Goal: Information Seeking & Learning: Learn about a topic

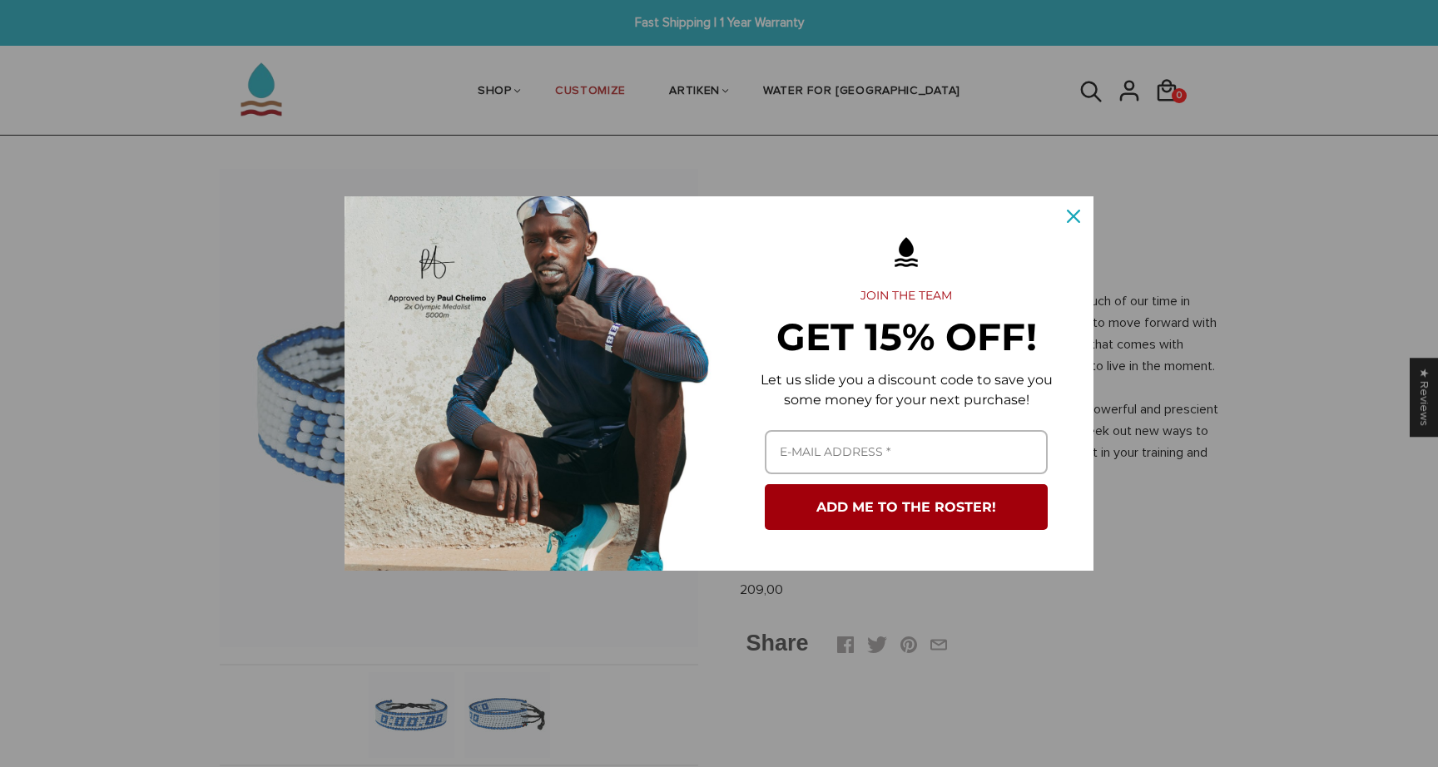
click at [1075, 217] on icon "close icon" at bounding box center [1073, 216] width 13 height 13
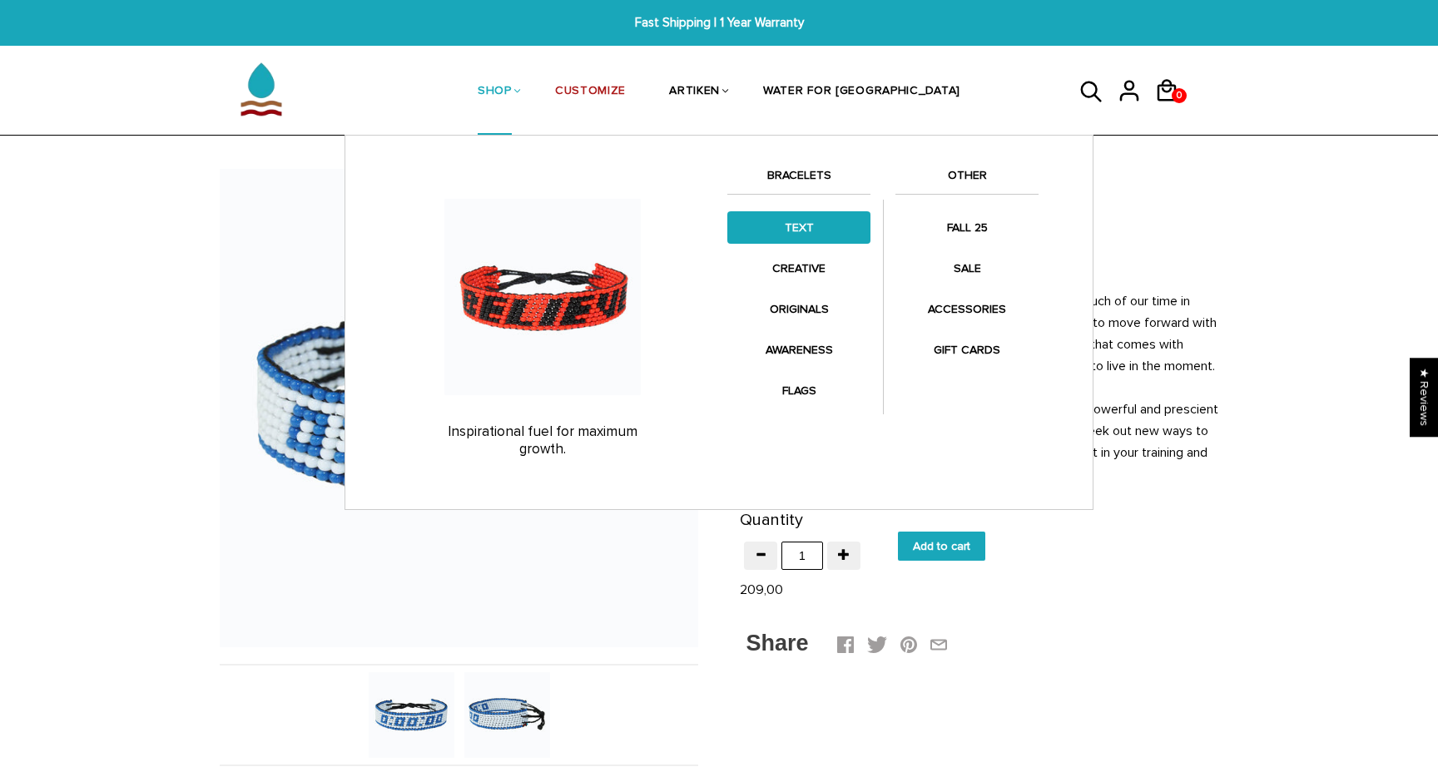
click at [784, 220] on link "TEXT" at bounding box center [798, 227] width 143 height 32
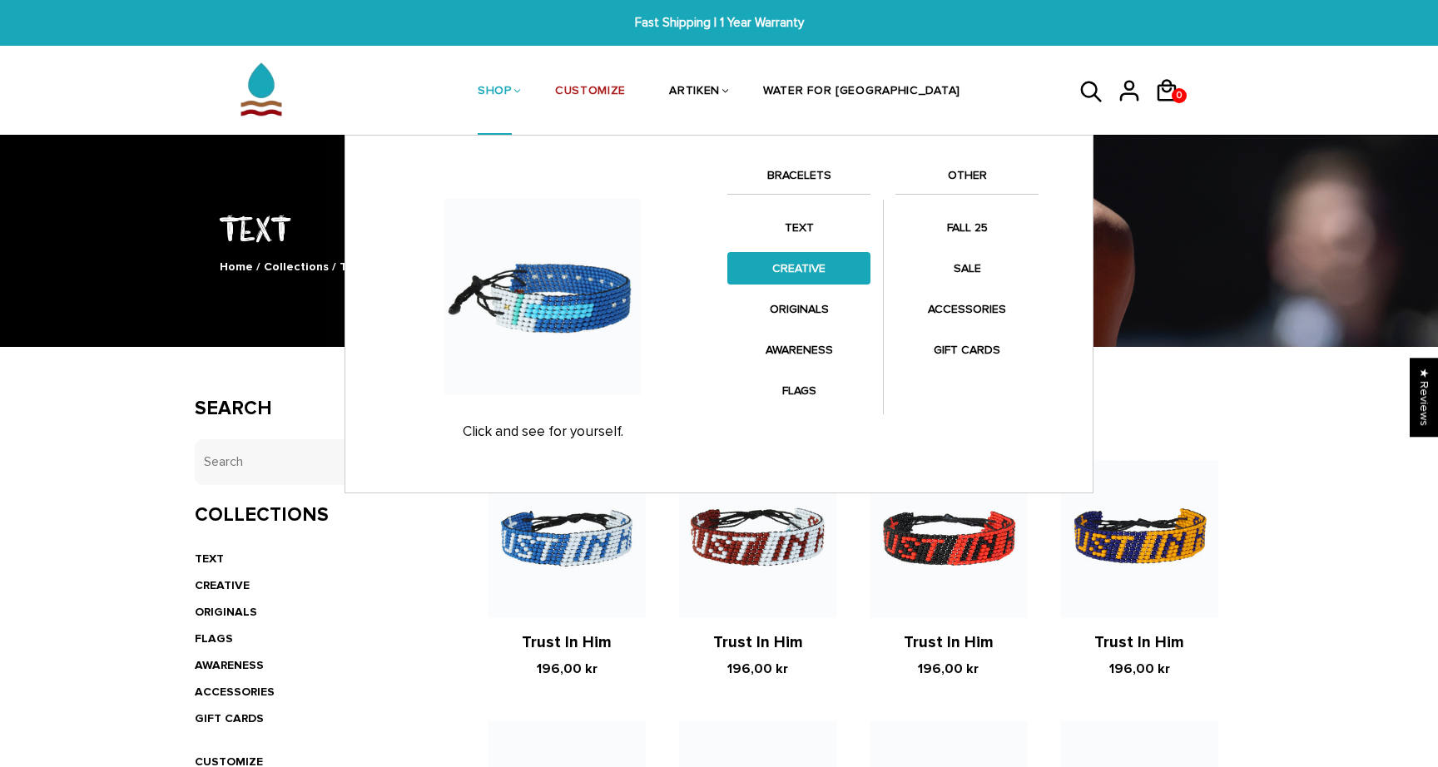
click at [799, 270] on link "CREATIVE" at bounding box center [798, 268] width 143 height 32
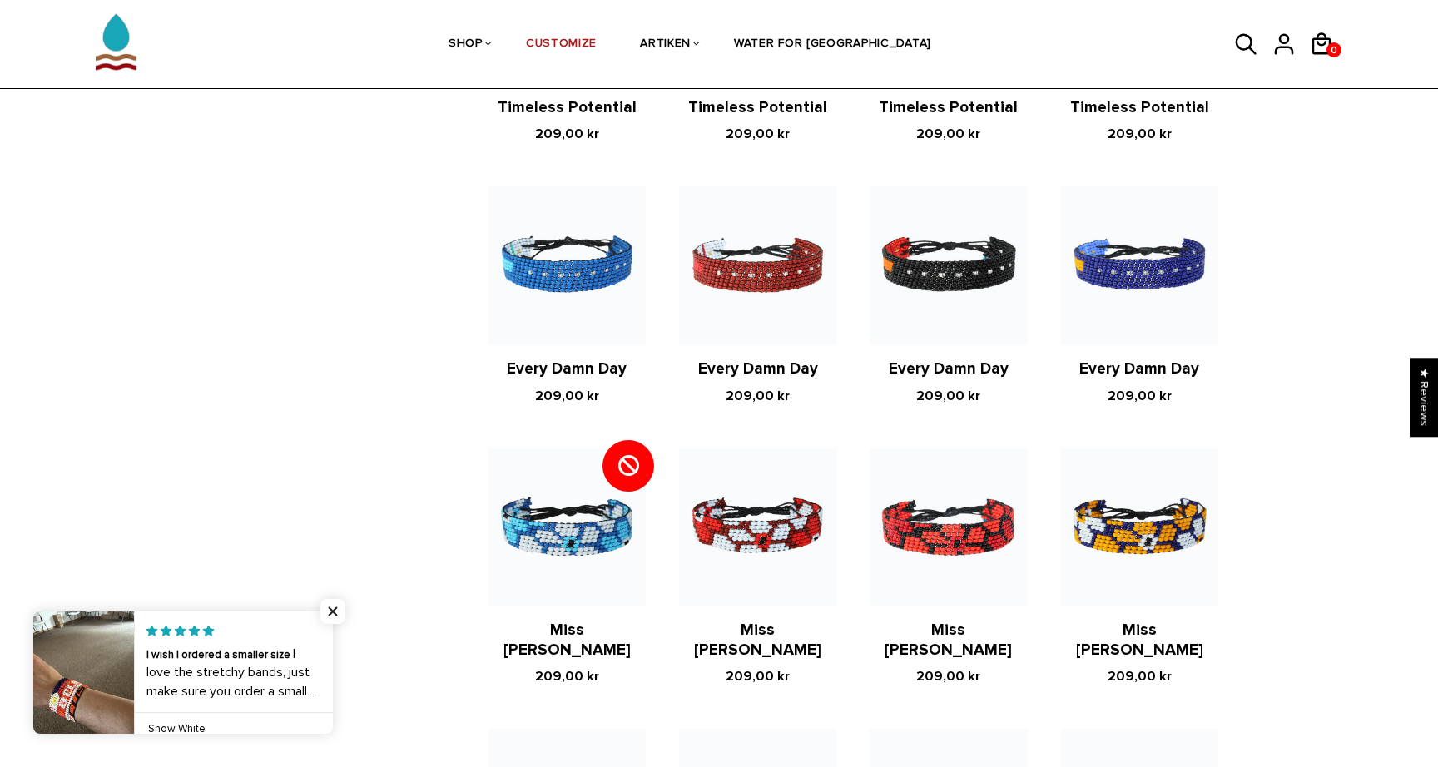
scroll to position [1067, 0]
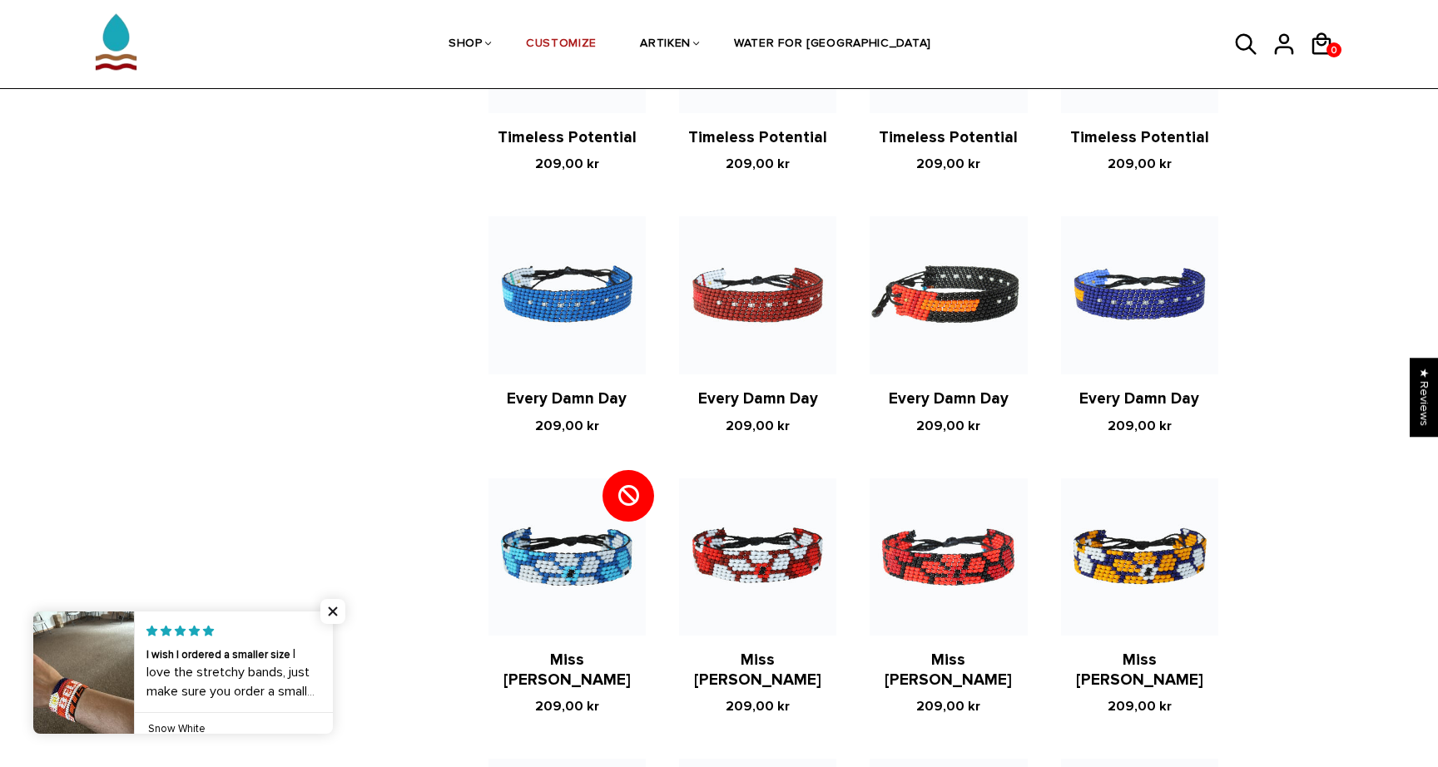
click at [977, 285] on img at bounding box center [947, 294] width 157 height 157
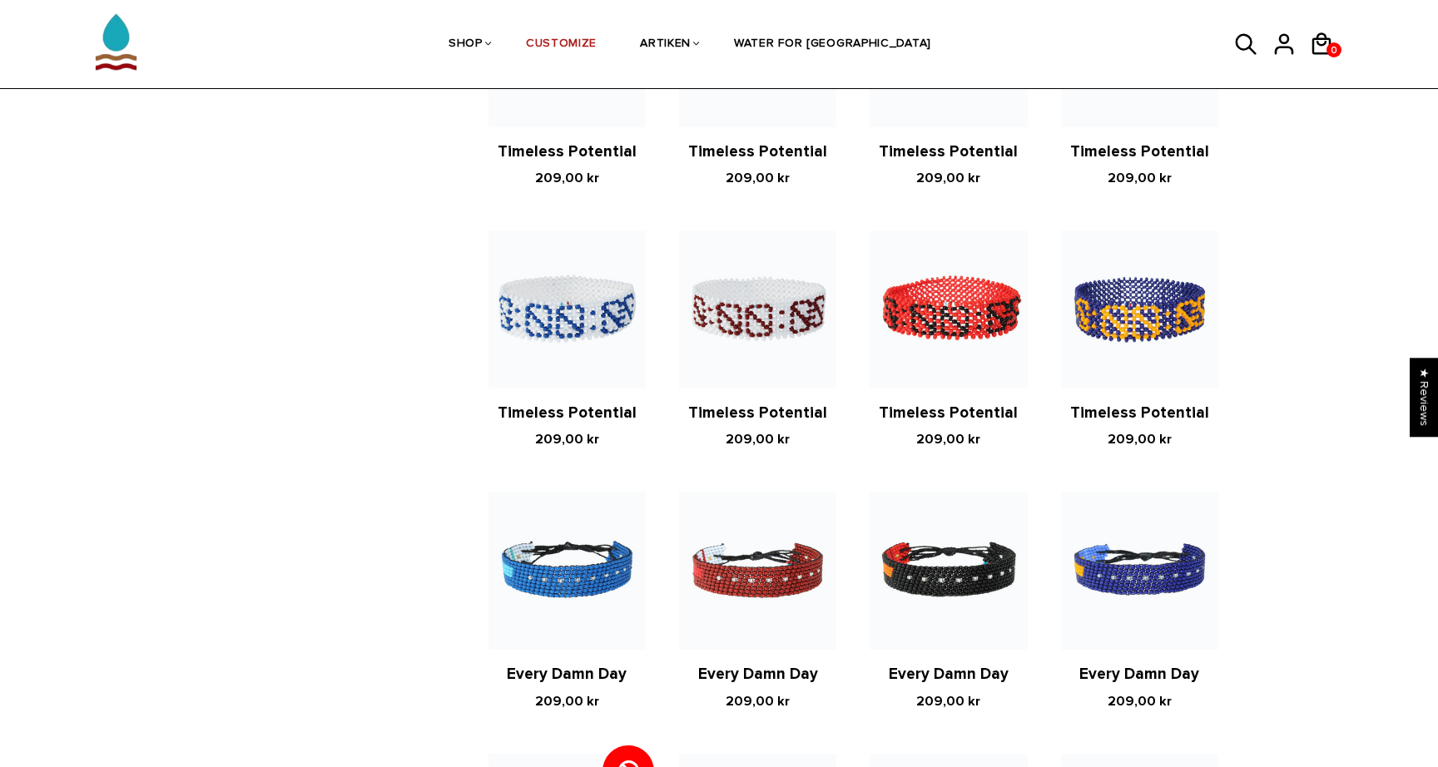
scroll to position [783, 0]
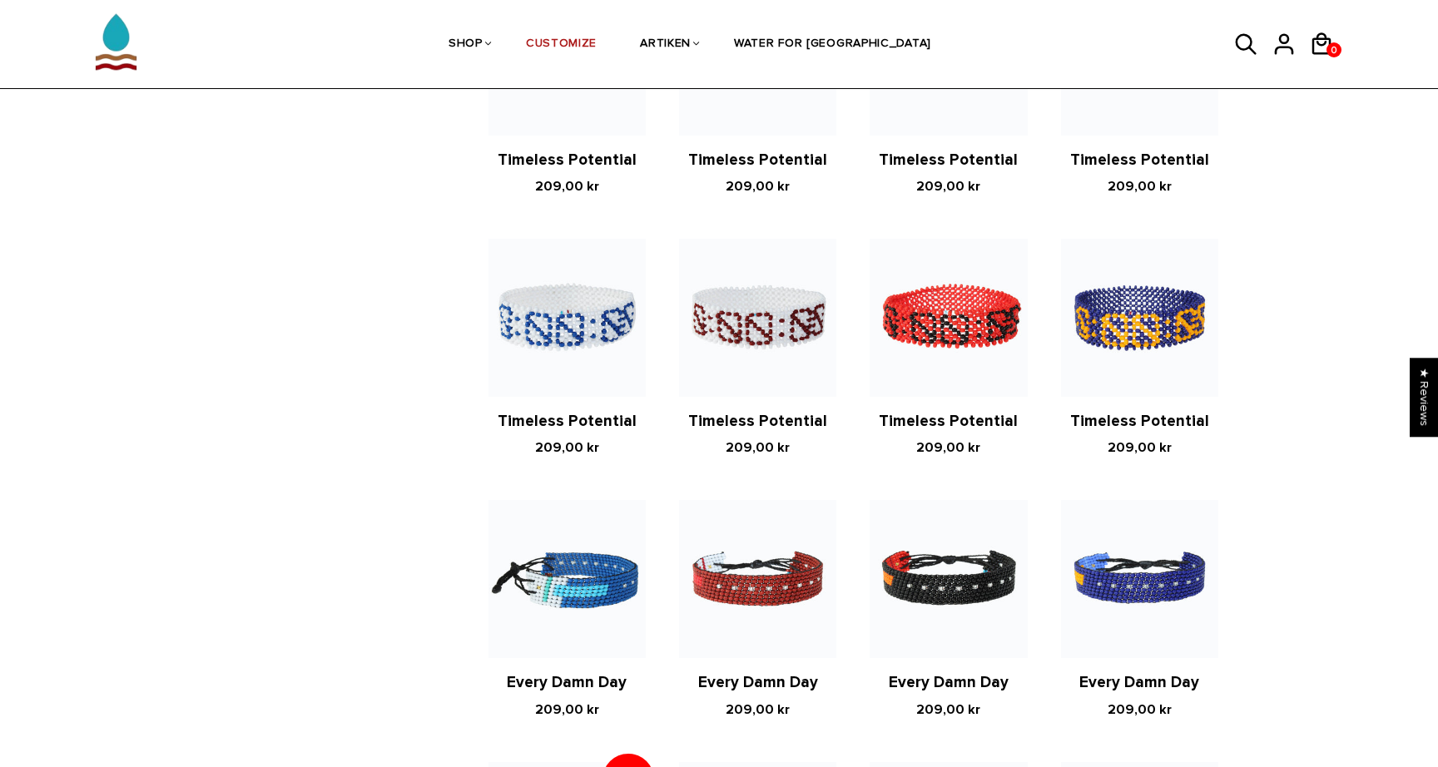
click at [566, 557] on img at bounding box center [566, 578] width 157 height 157
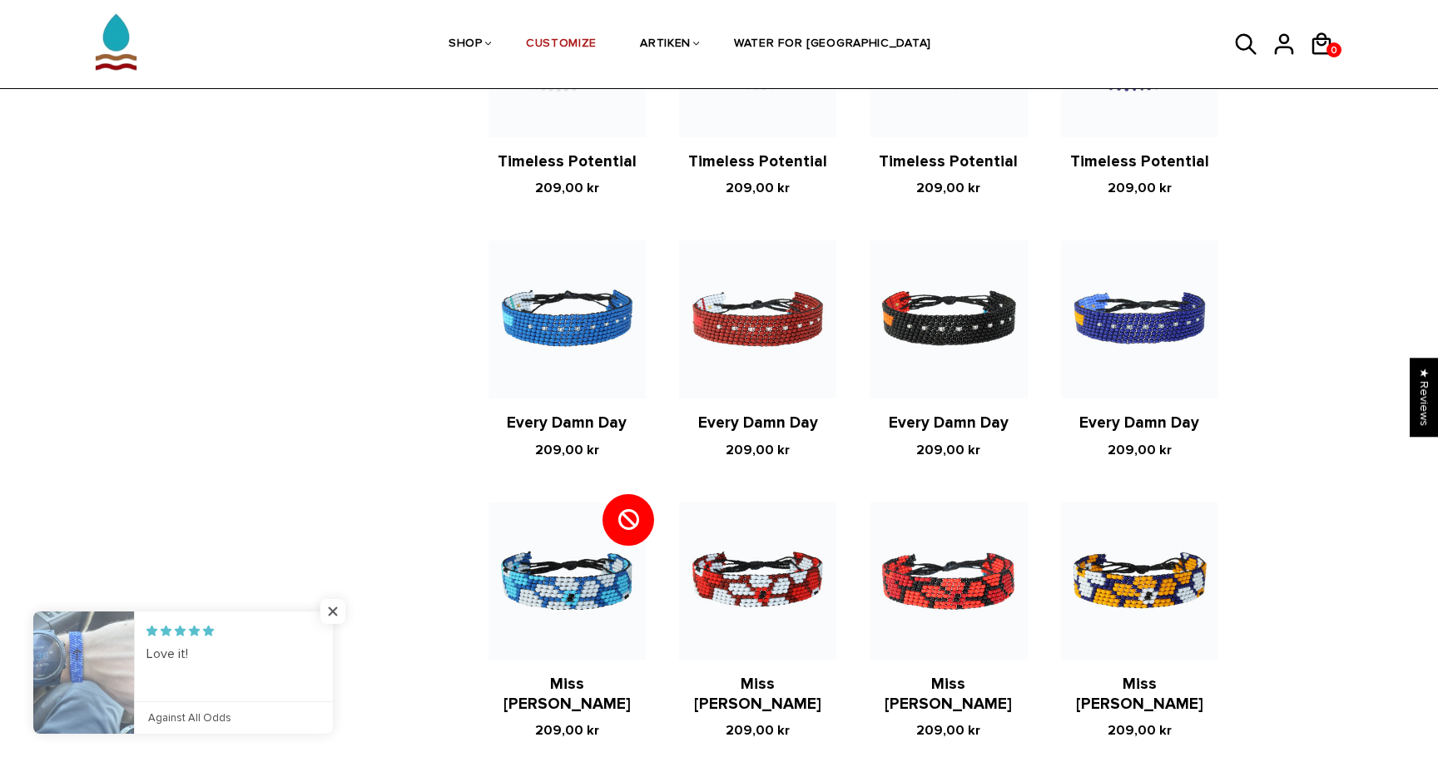
scroll to position [1019, 0]
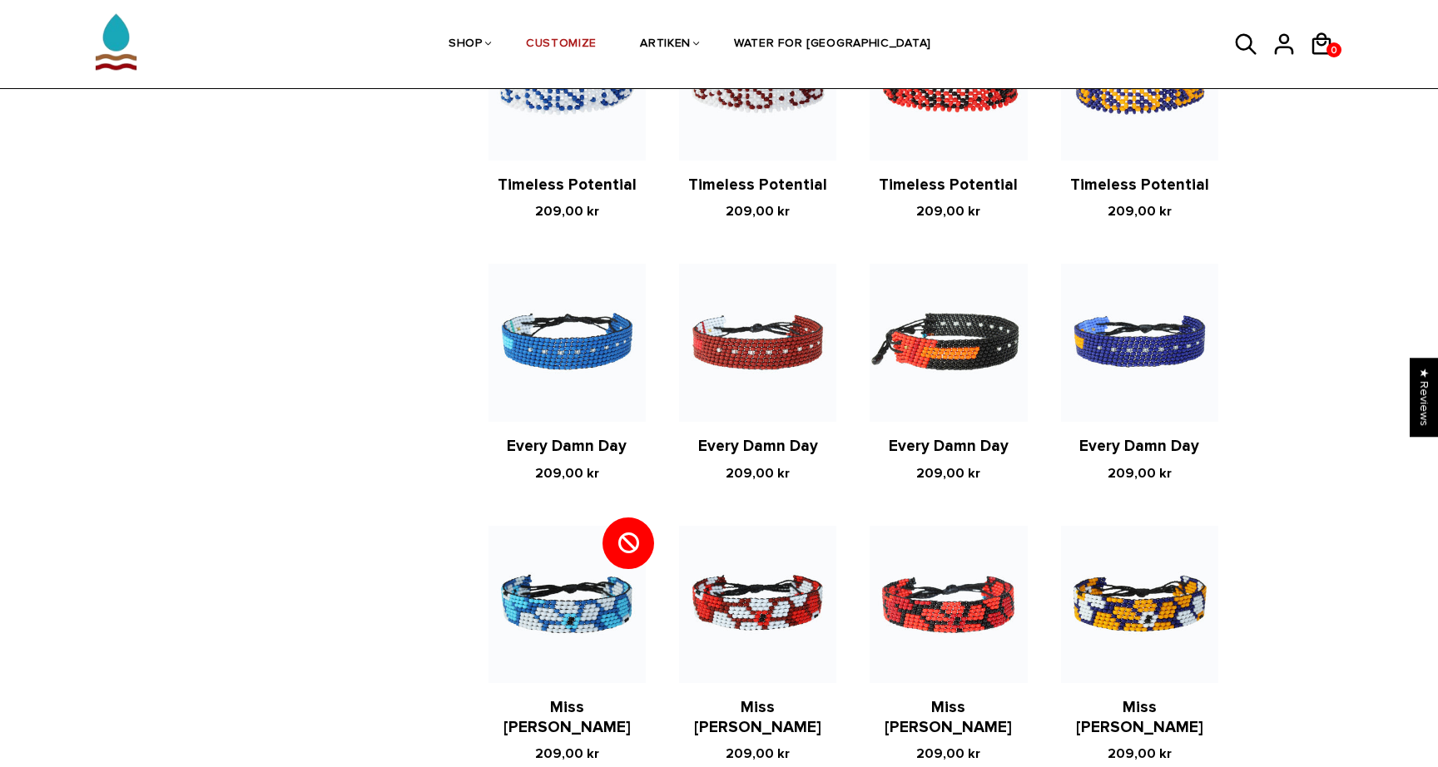
click at [958, 314] on img at bounding box center [947, 342] width 157 height 157
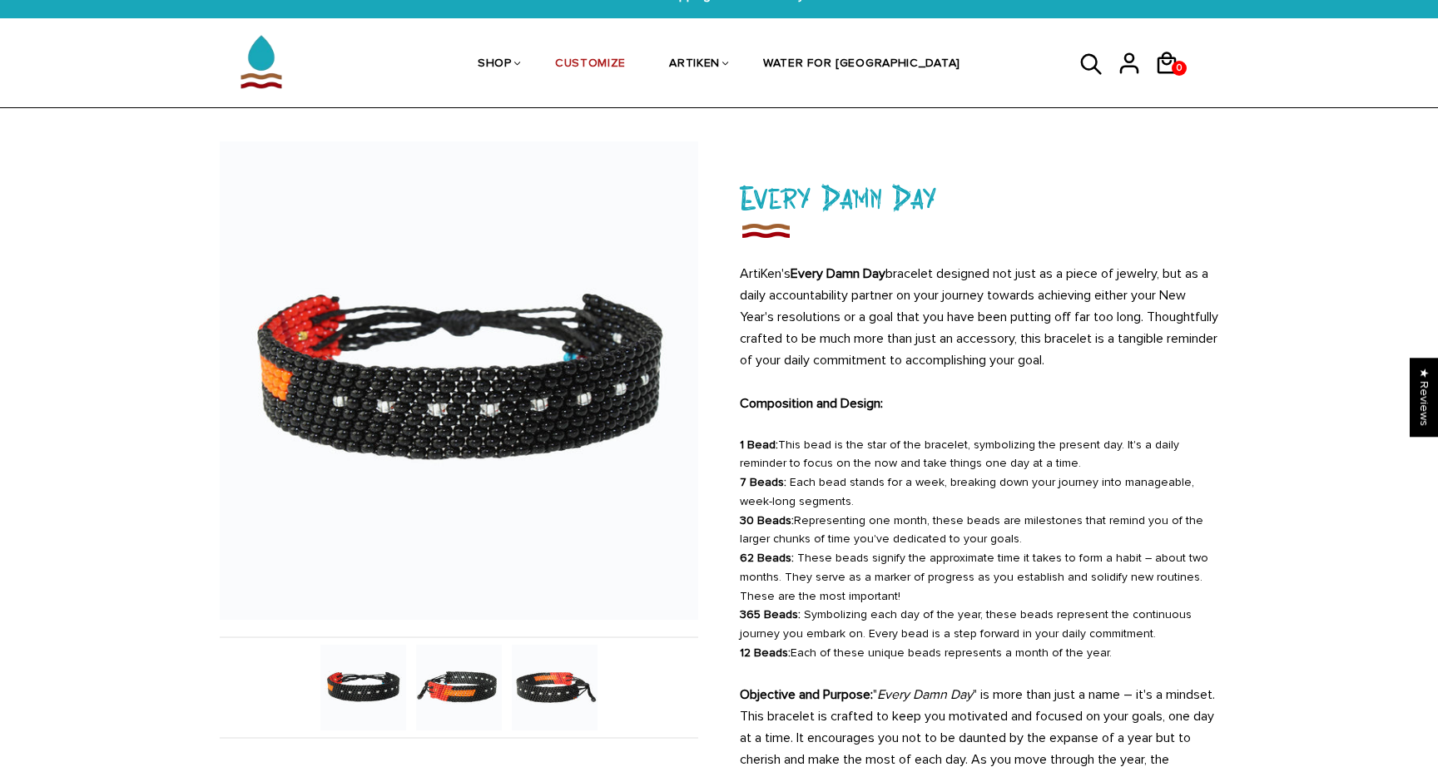
scroll to position [35, 0]
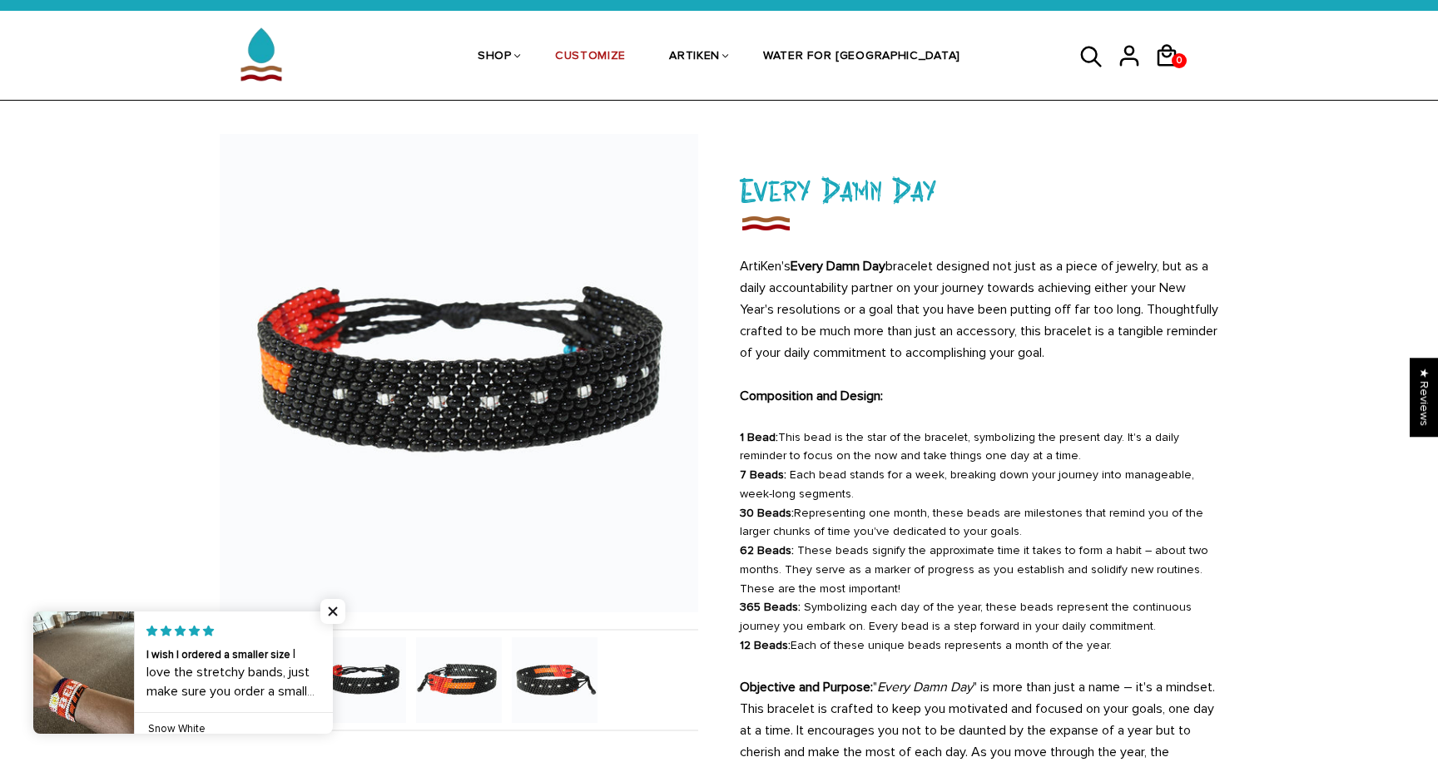
click at [542, 681] on img at bounding box center [555, 680] width 86 height 86
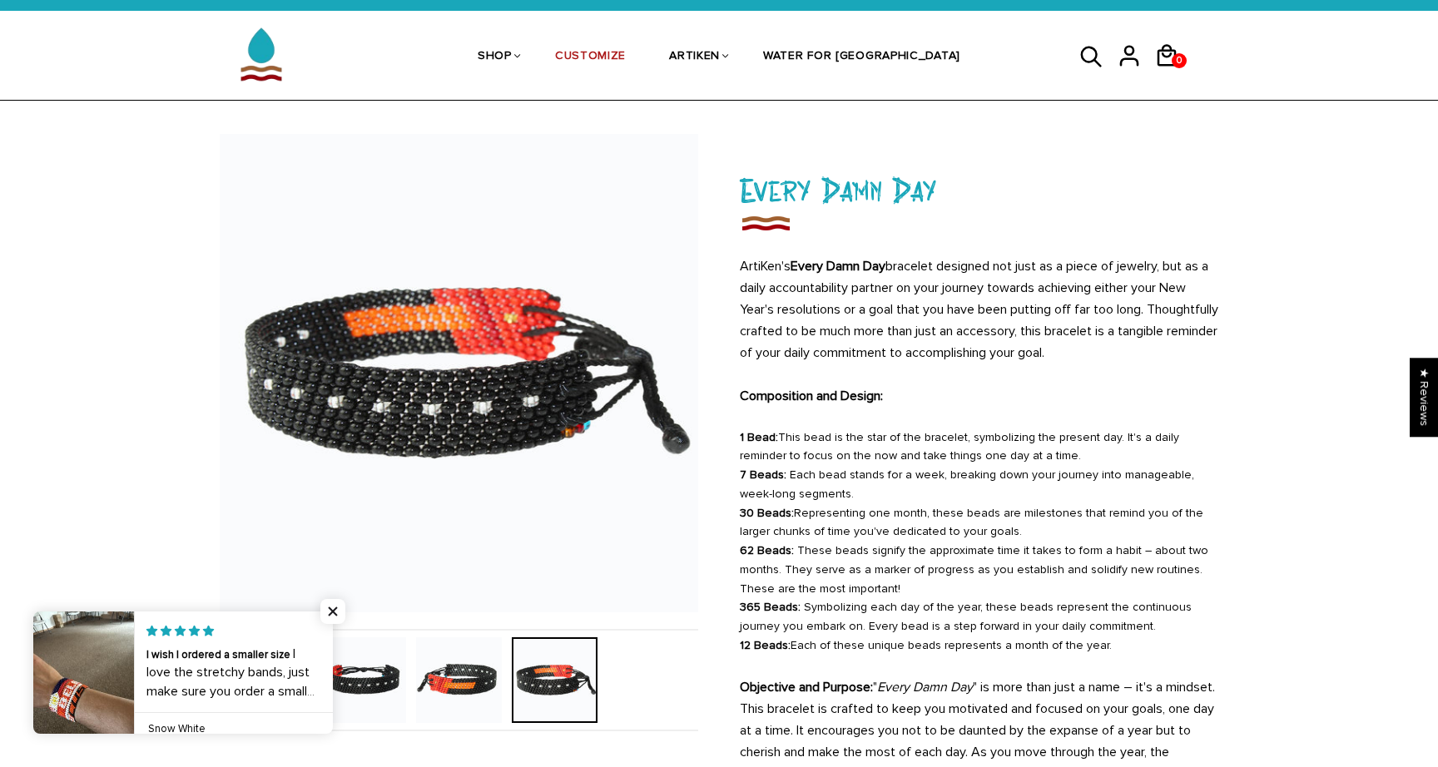
click at [453, 681] on img at bounding box center [459, 680] width 86 height 86
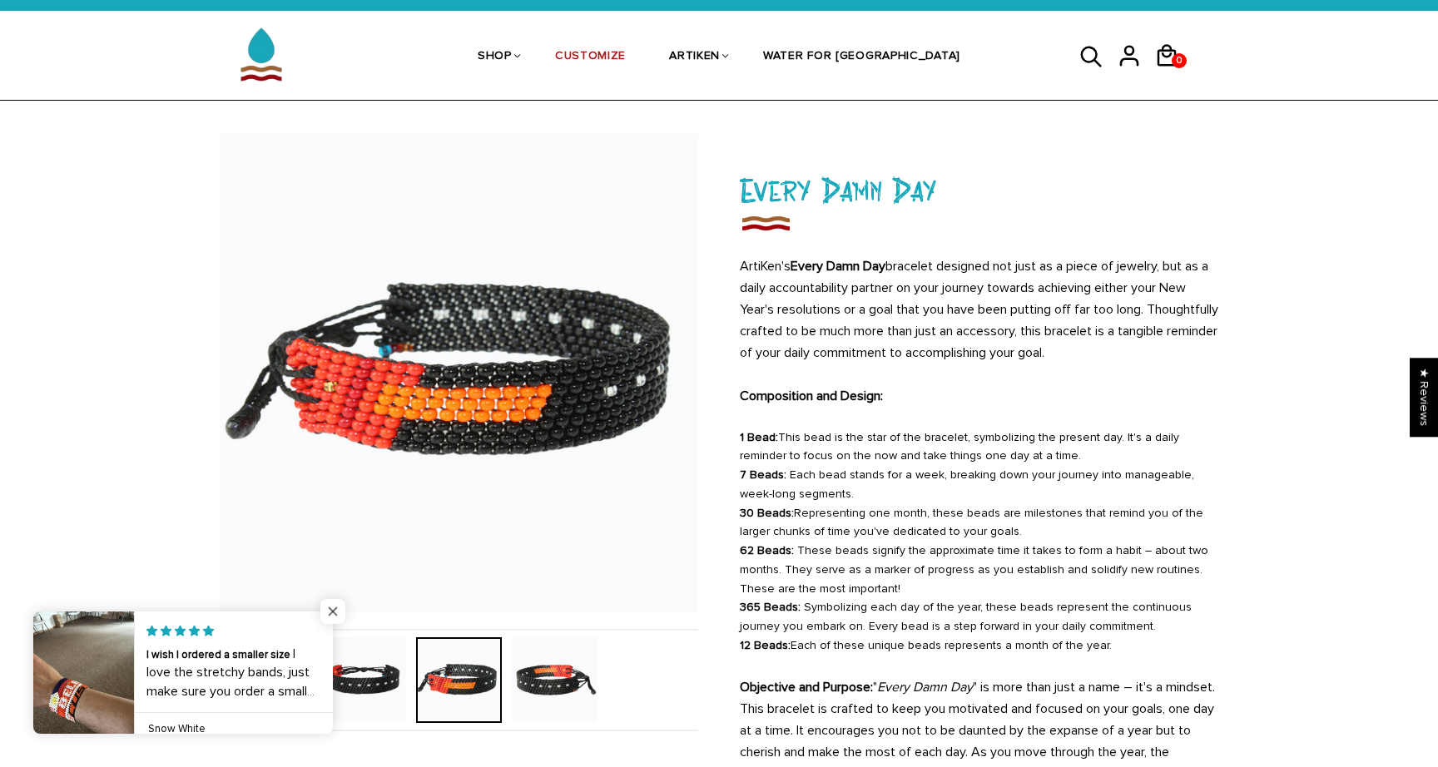
click at [335, 616] on span "Close popup widget" at bounding box center [332, 611] width 25 height 25
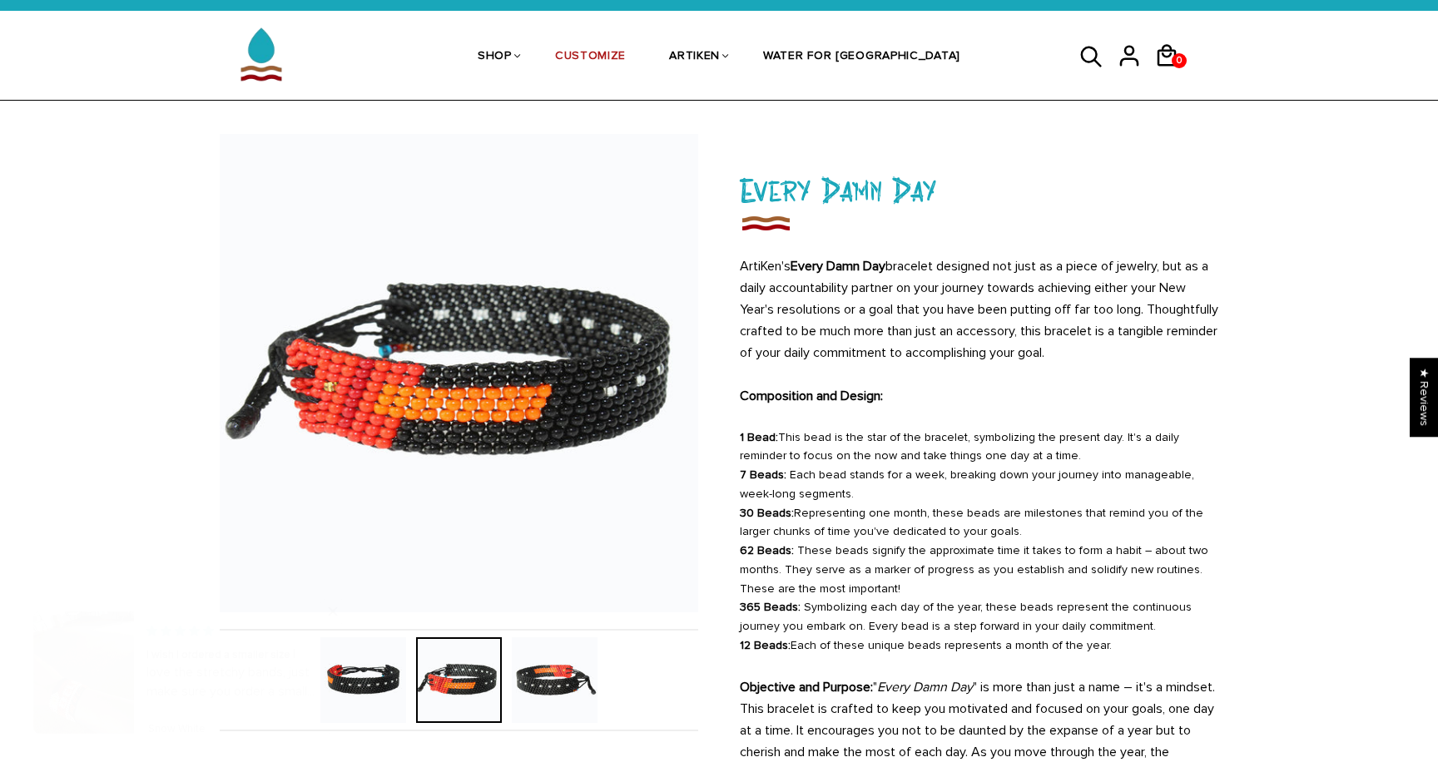
click at [371, 690] on img at bounding box center [363, 680] width 86 height 86
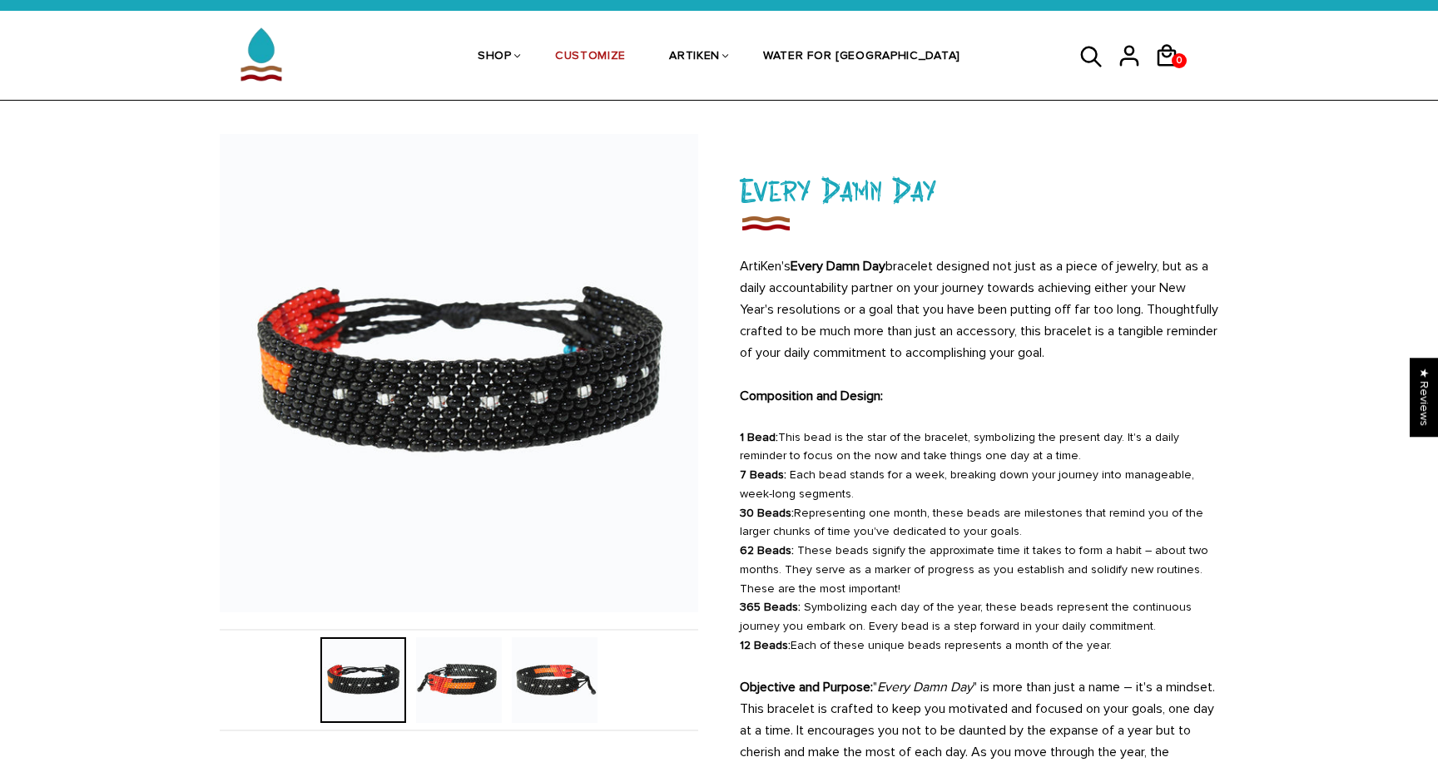
click at [486, 680] on img at bounding box center [459, 680] width 86 height 86
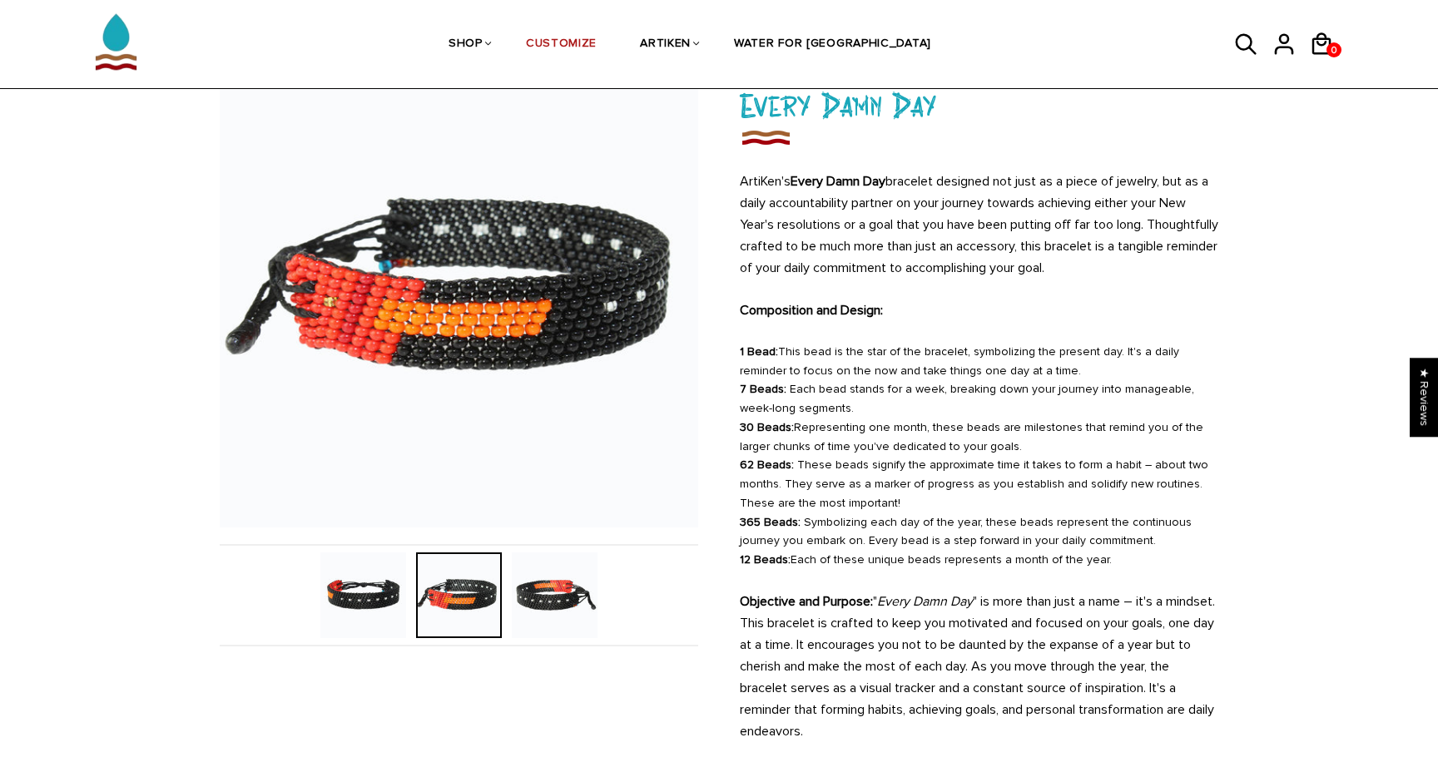
scroll to position [121, 0]
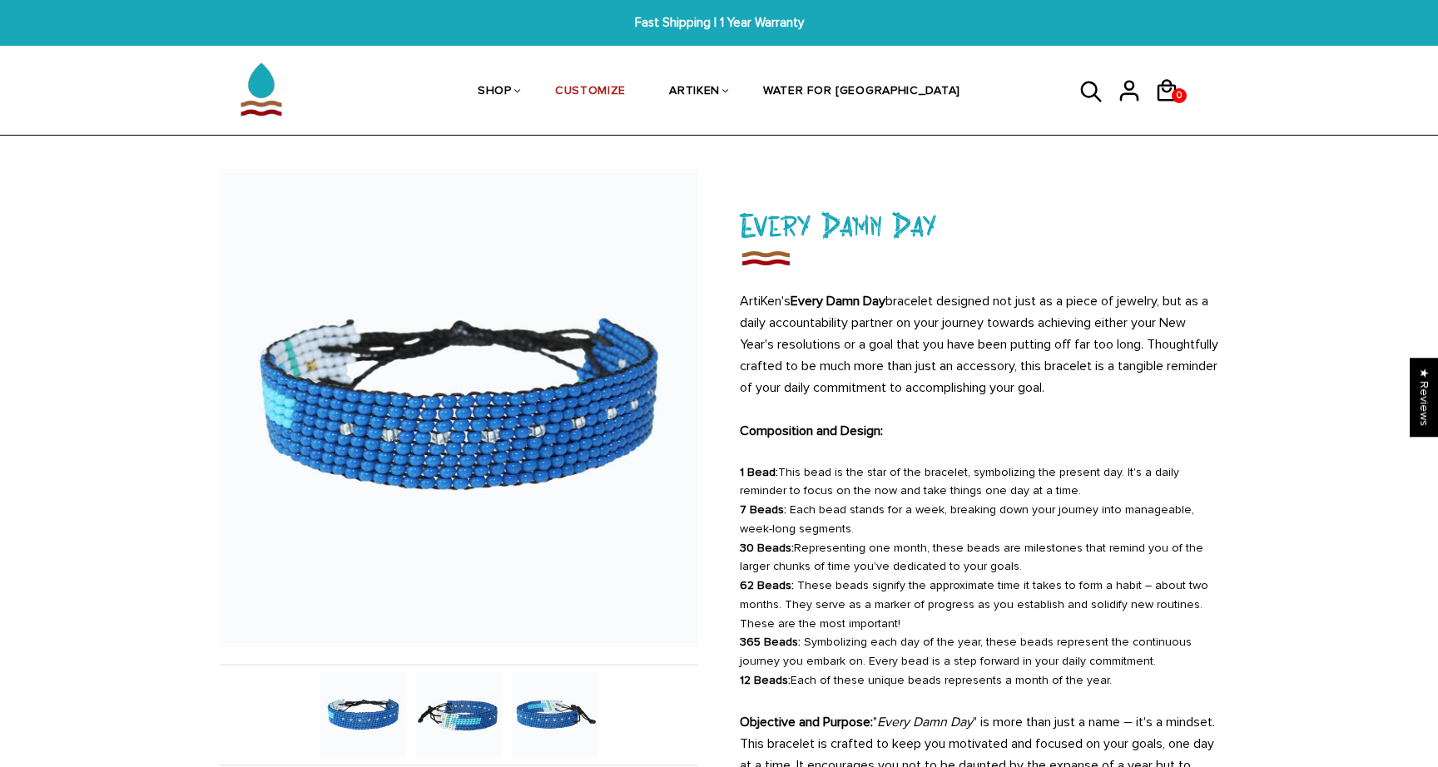
click at [463, 720] on img at bounding box center [459, 715] width 86 height 86
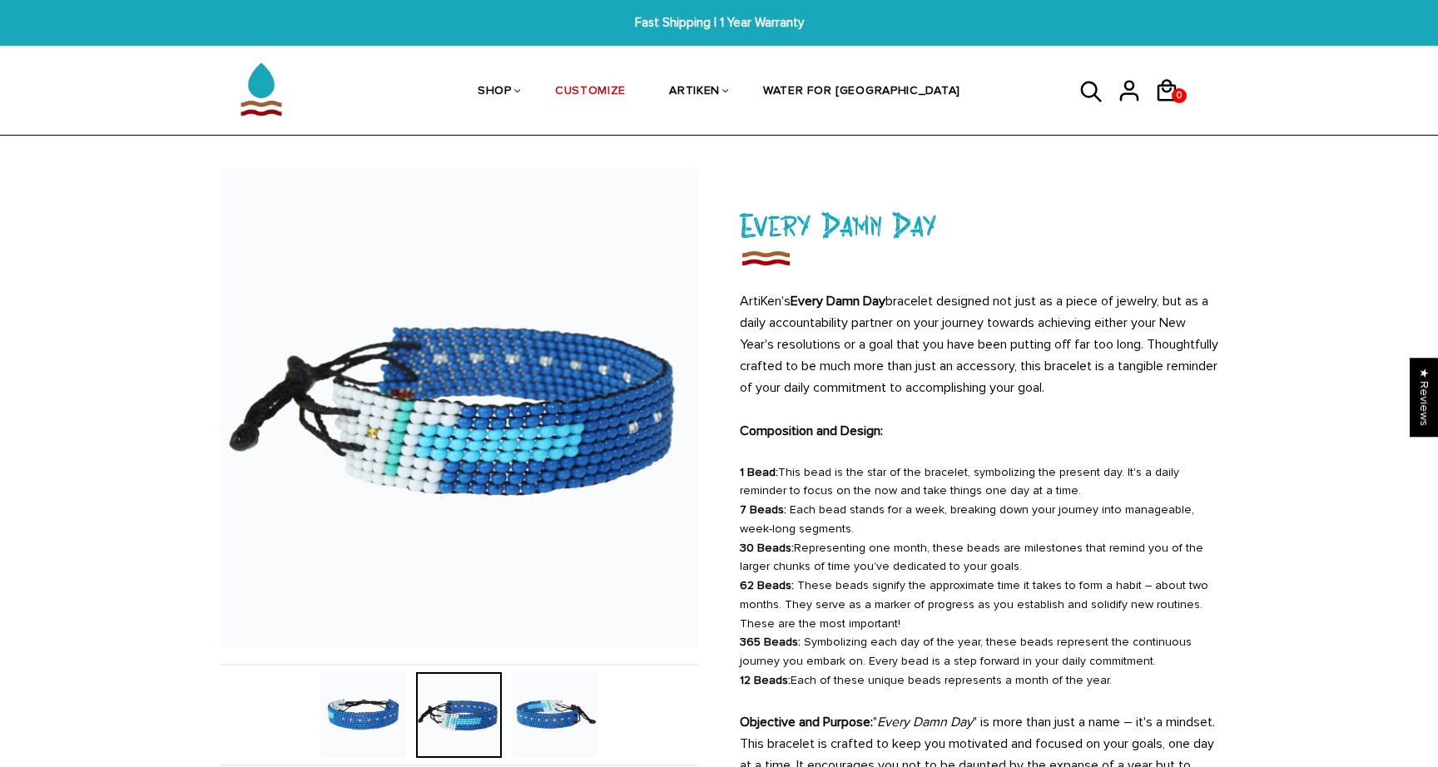
click at [552, 711] on img at bounding box center [555, 715] width 86 height 86
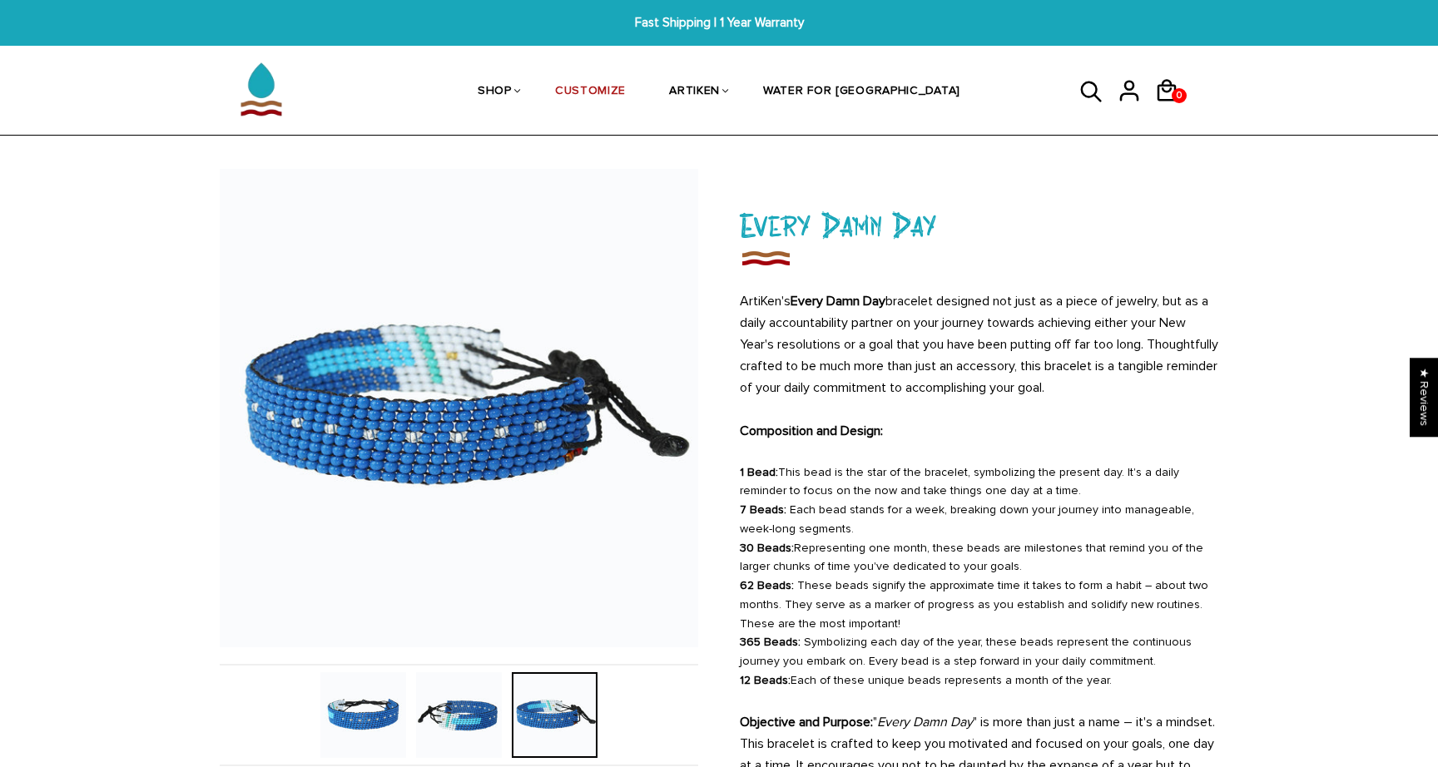
click at [458, 713] on img at bounding box center [459, 715] width 86 height 86
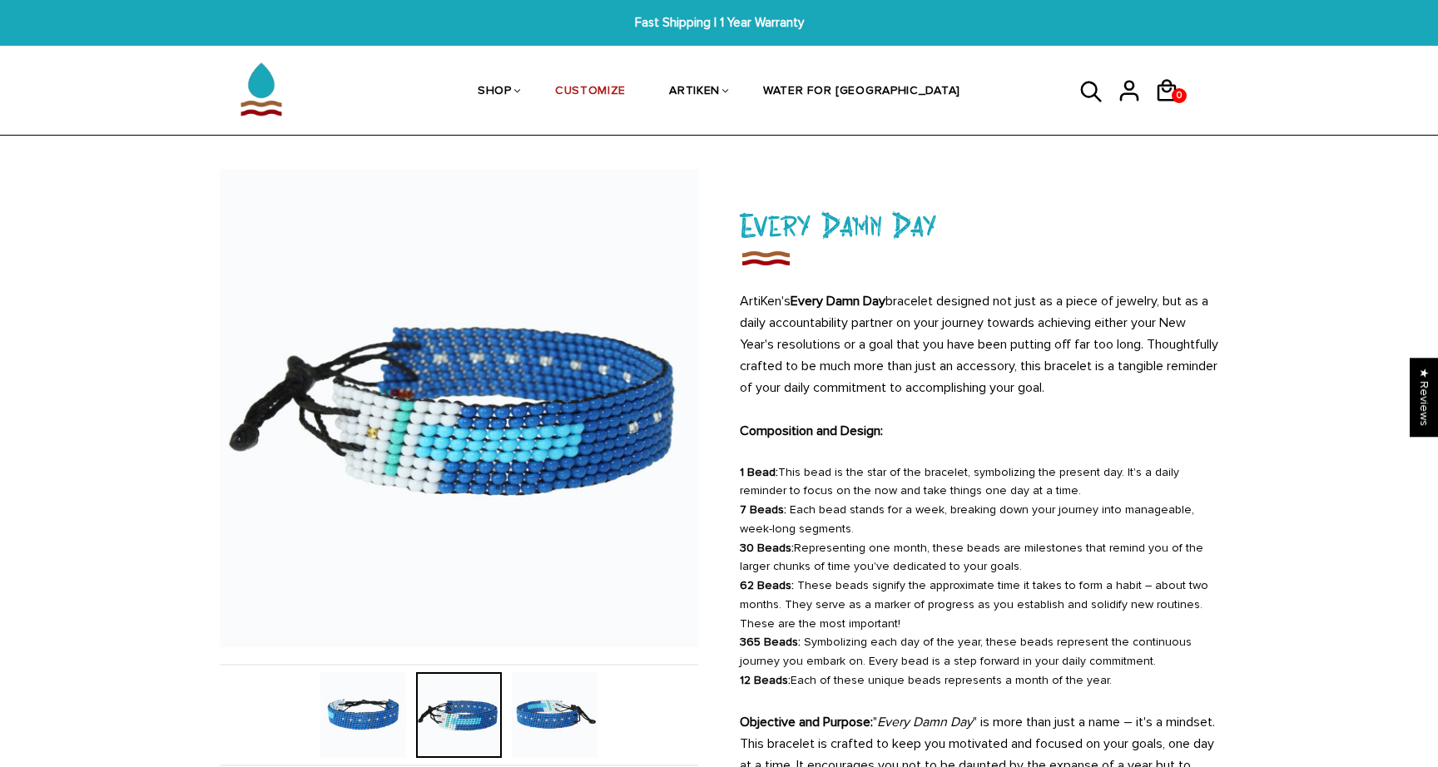
click at [359, 712] on img at bounding box center [363, 715] width 86 height 86
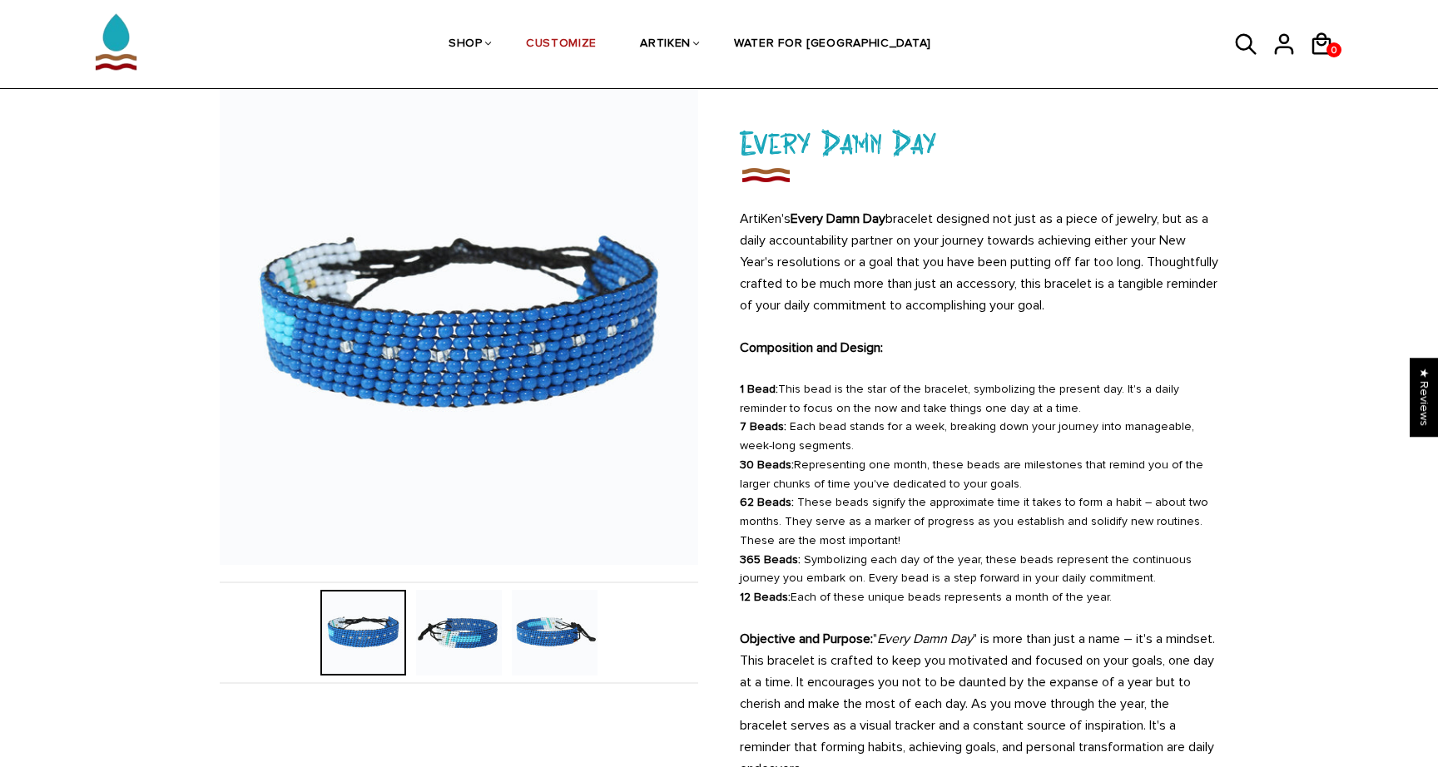
scroll to position [79, 0]
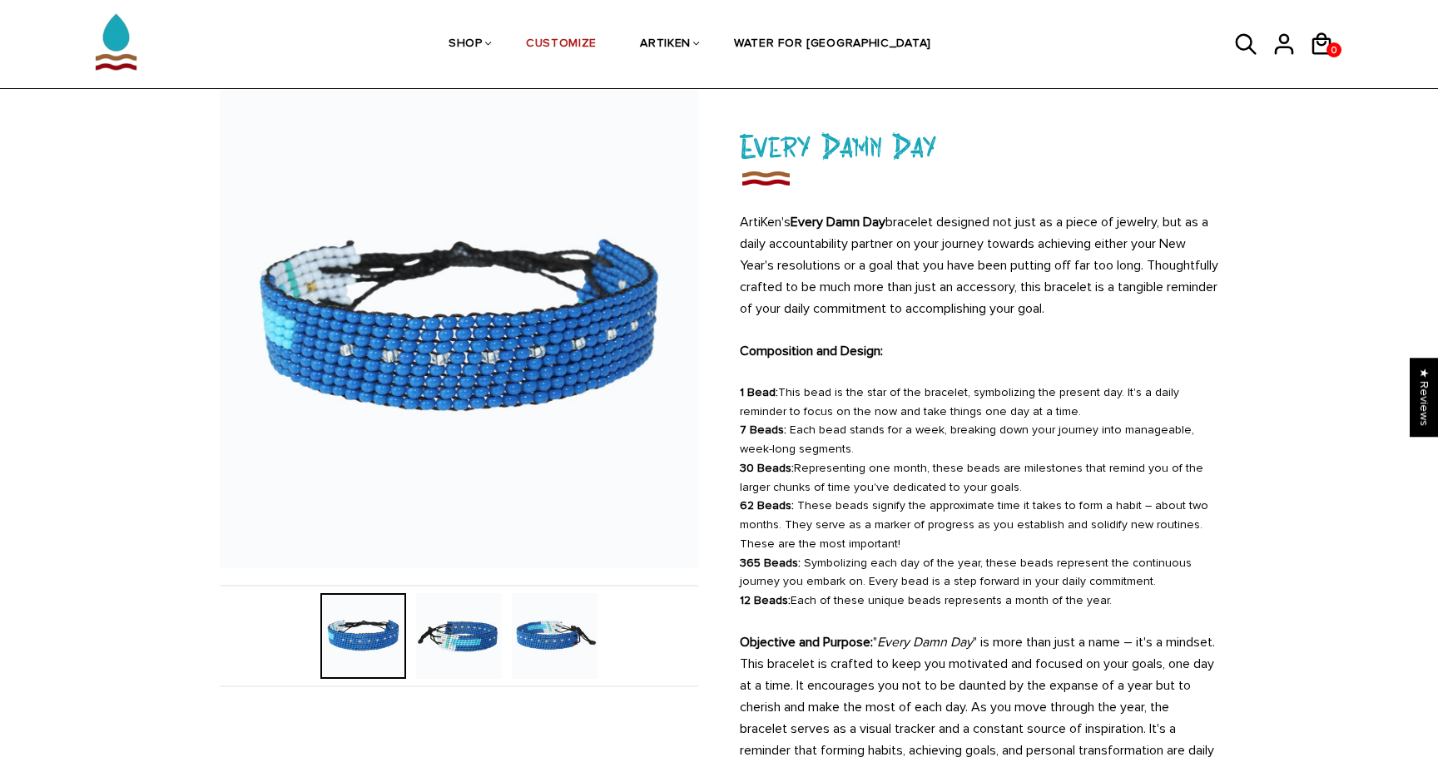
click at [453, 648] on img at bounding box center [459, 636] width 86 height 86
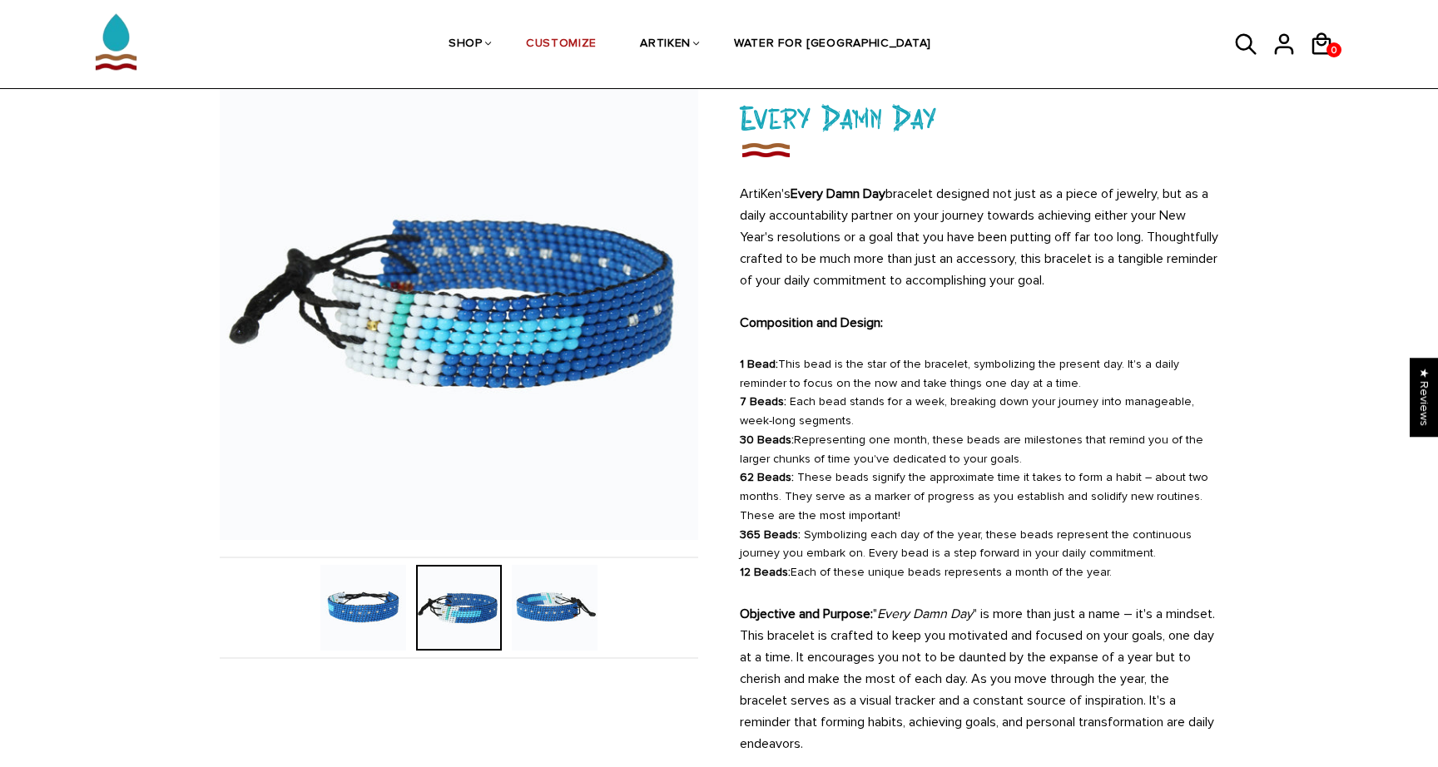
scroll to position [118, 0]
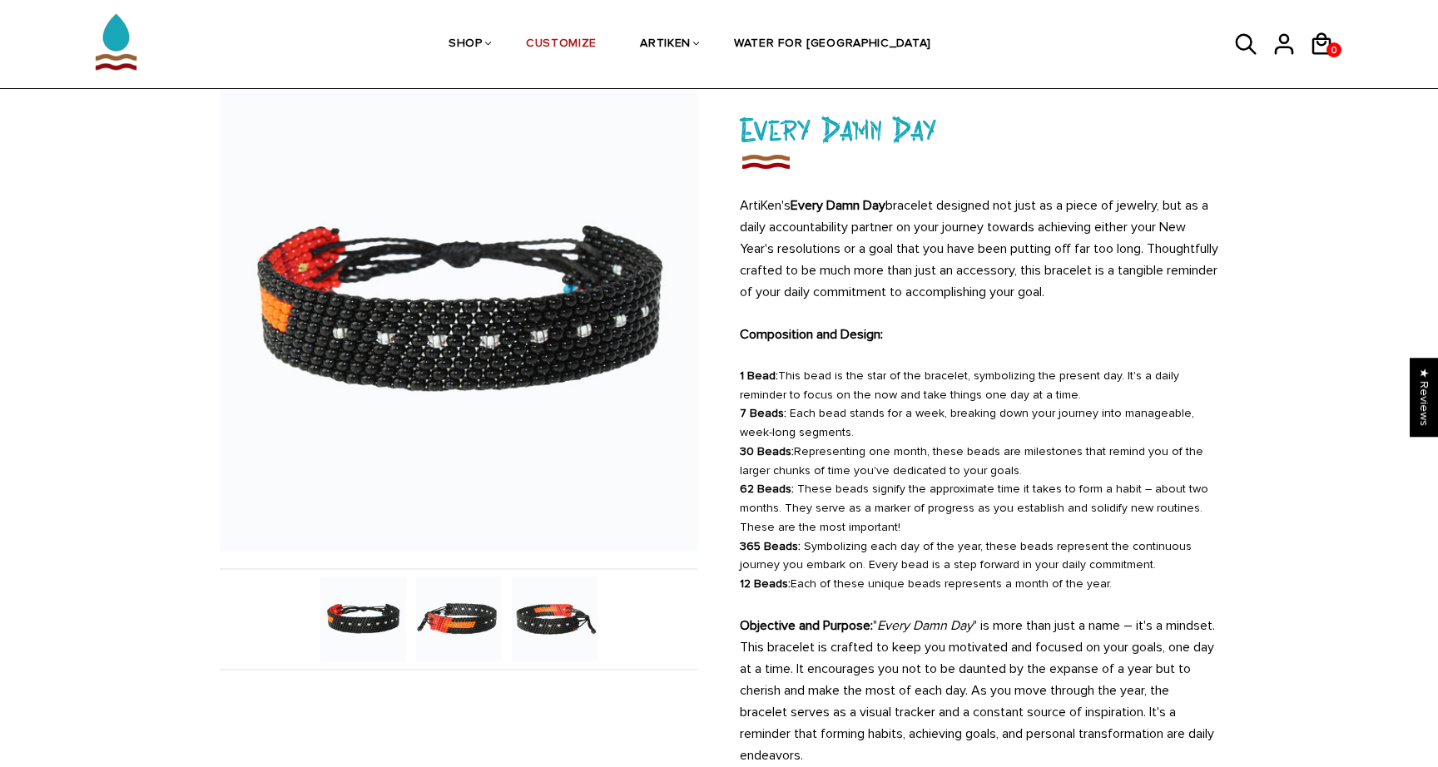
scroll to position [97, 0]
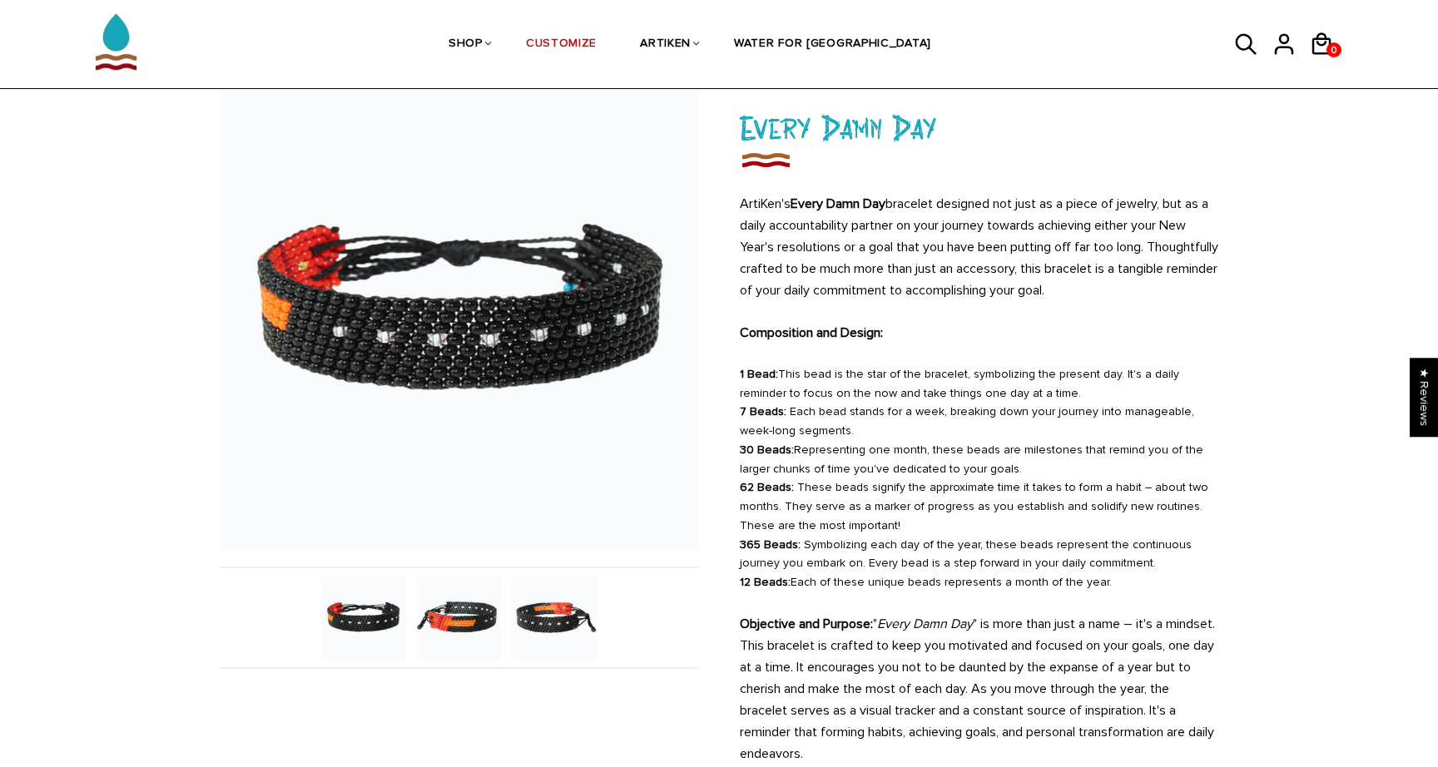
click at [556, 625] on img at bounding box center [555, 618] width 86 height 86
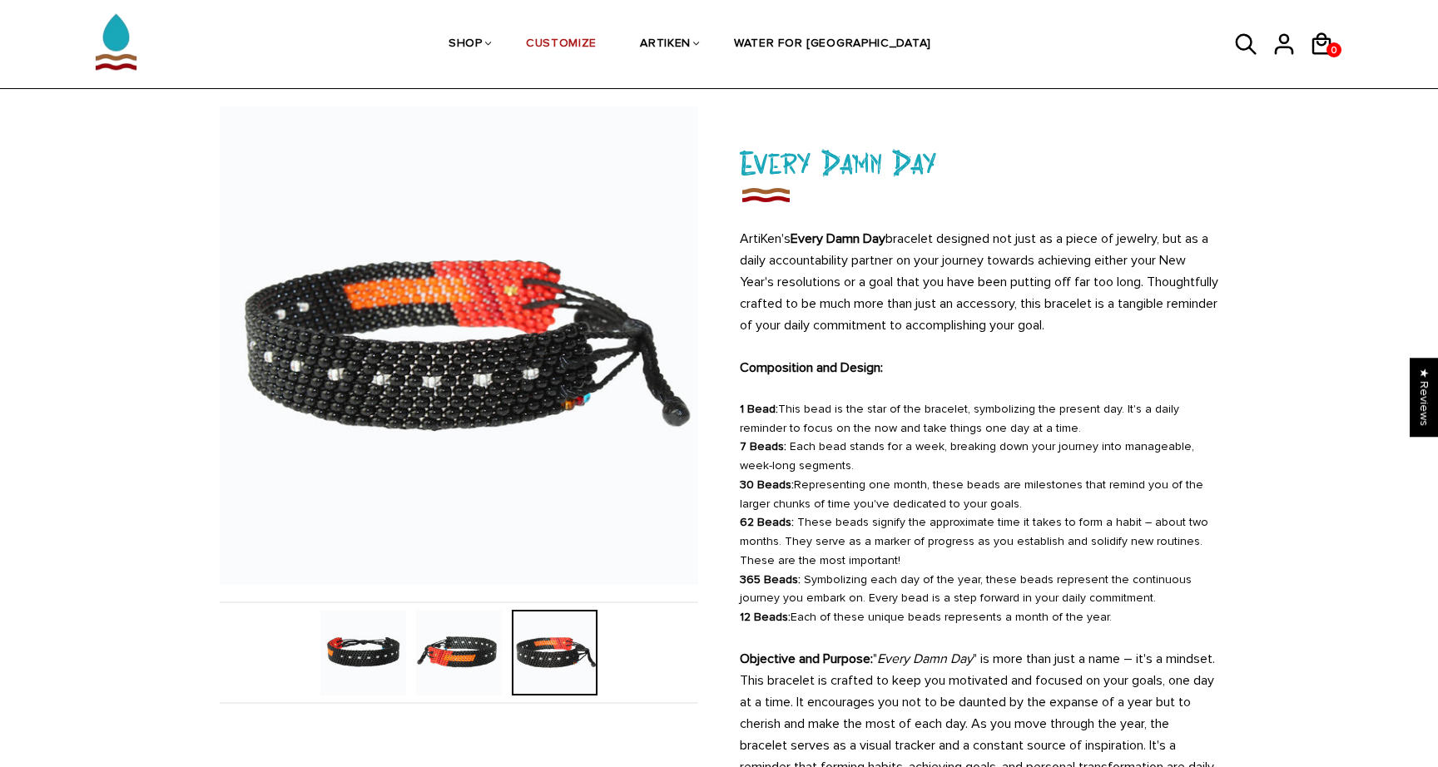
scroll to position [65, 0]
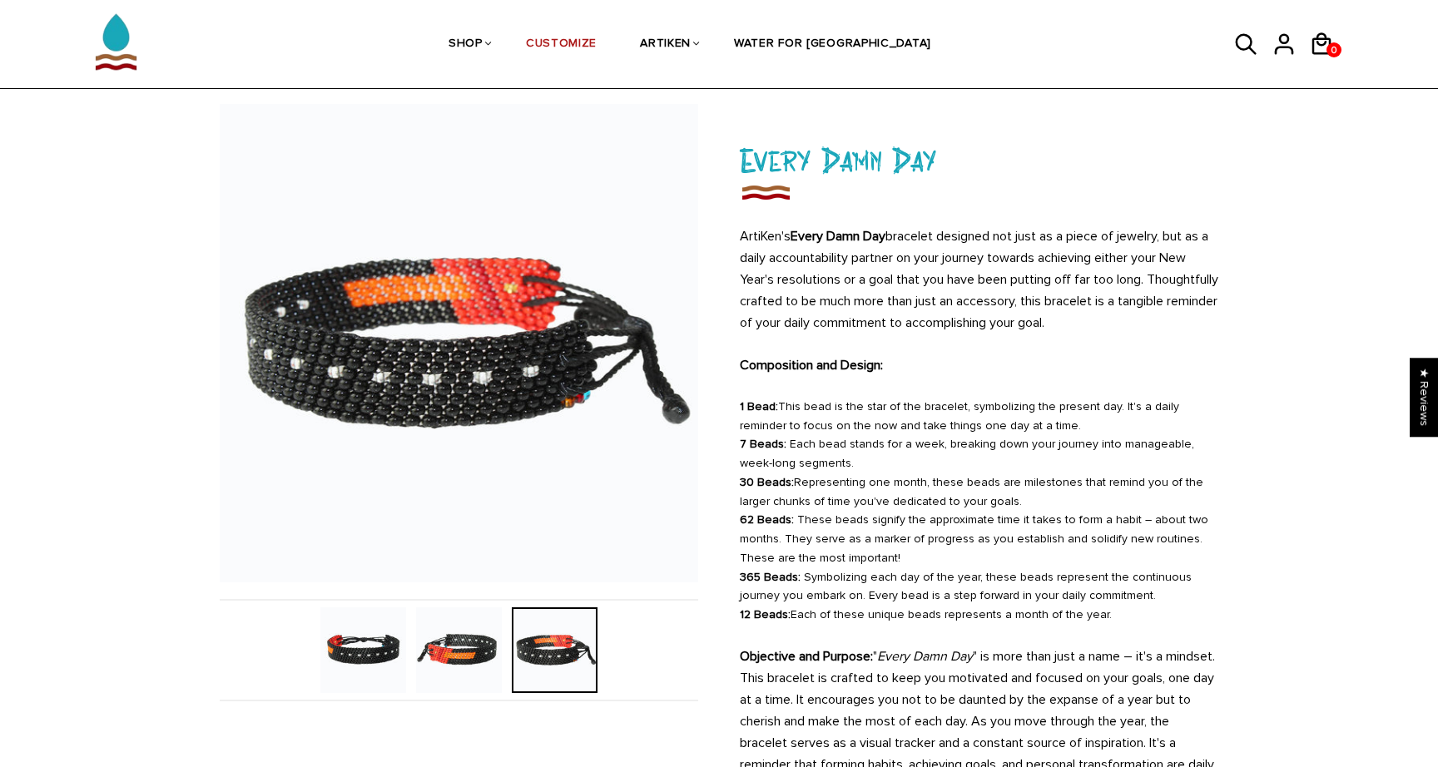
click at [473, 646] on img at bounding box center [459, 650] width 86 height 86
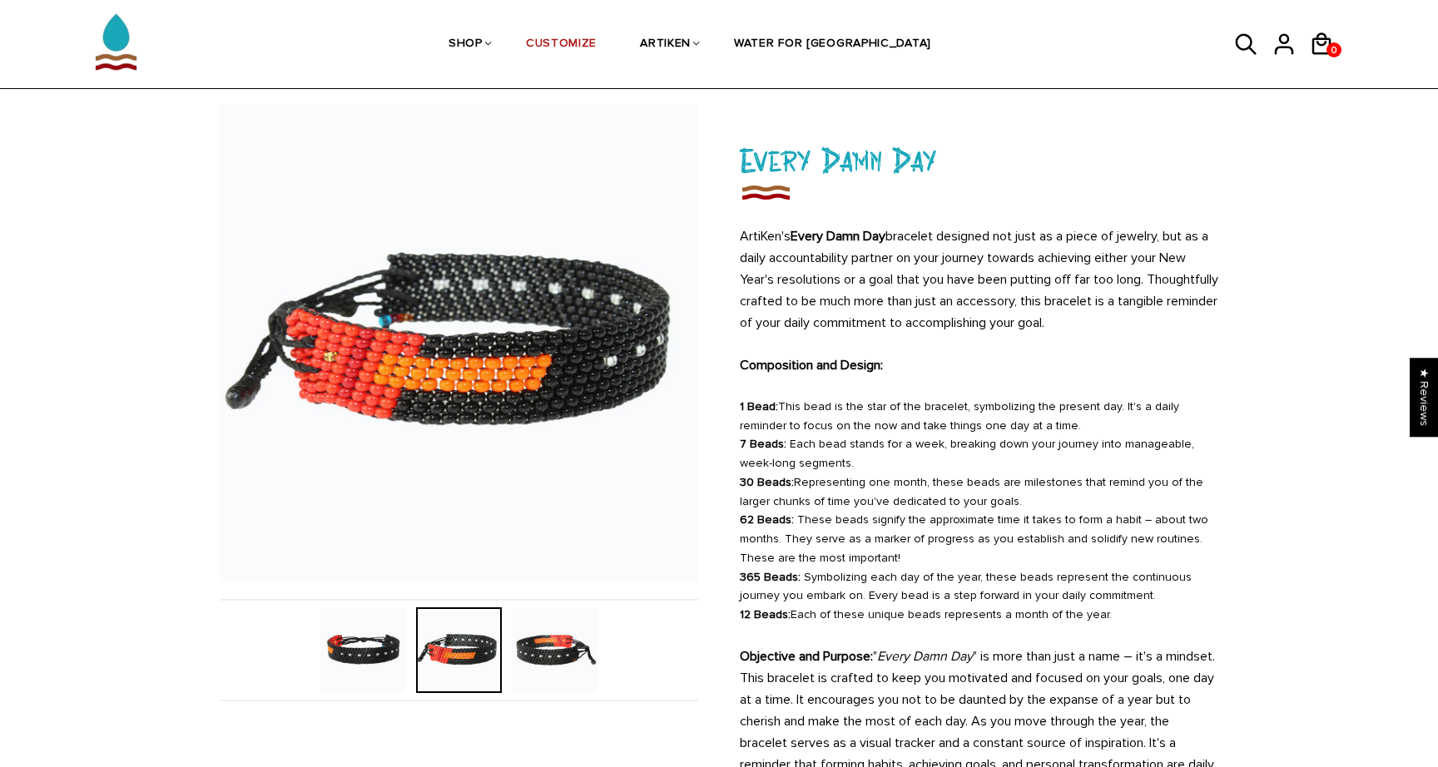
click at [550, 650] on img at bounding box center [555, 650] width 86 height 86
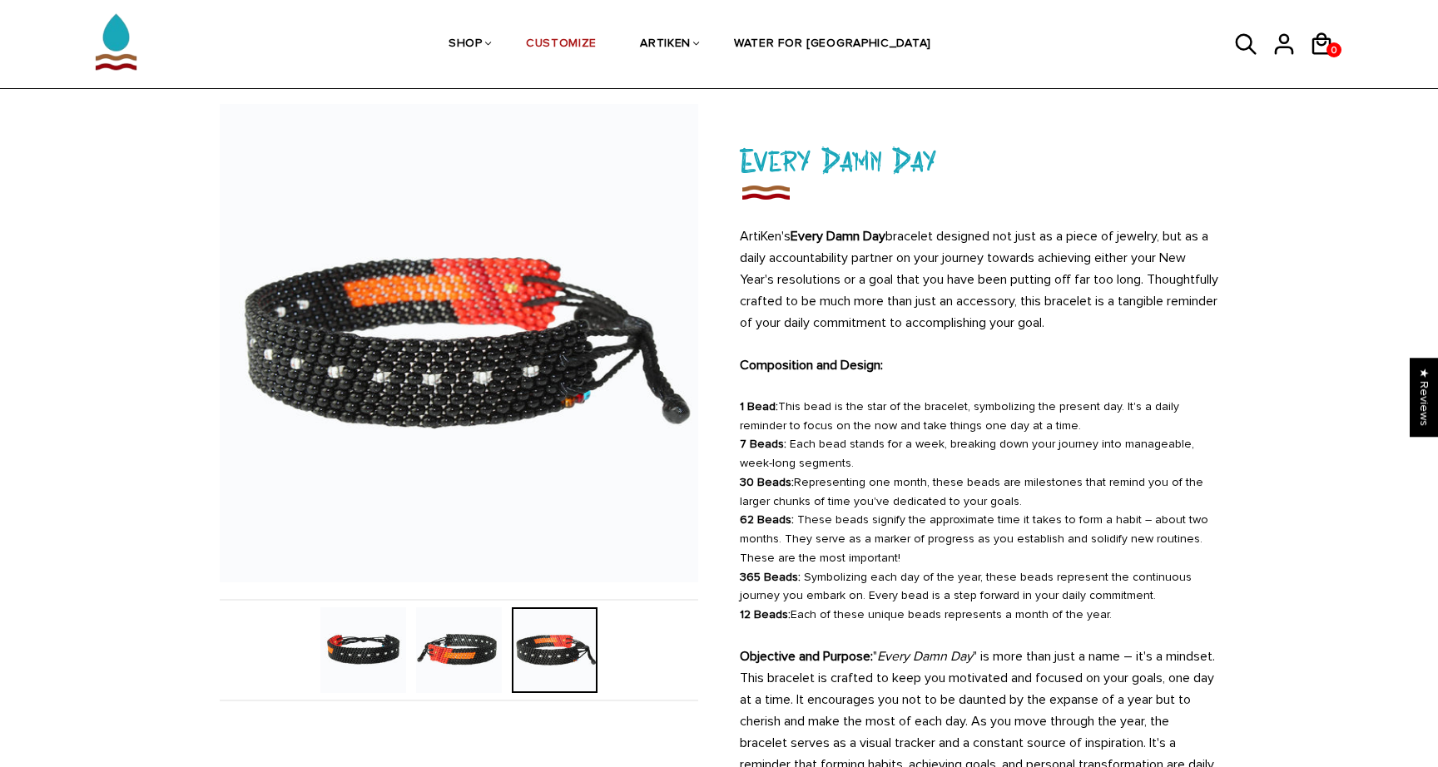
click at [455, 637] on img at bounding box center [459, 650] width 86 height 86
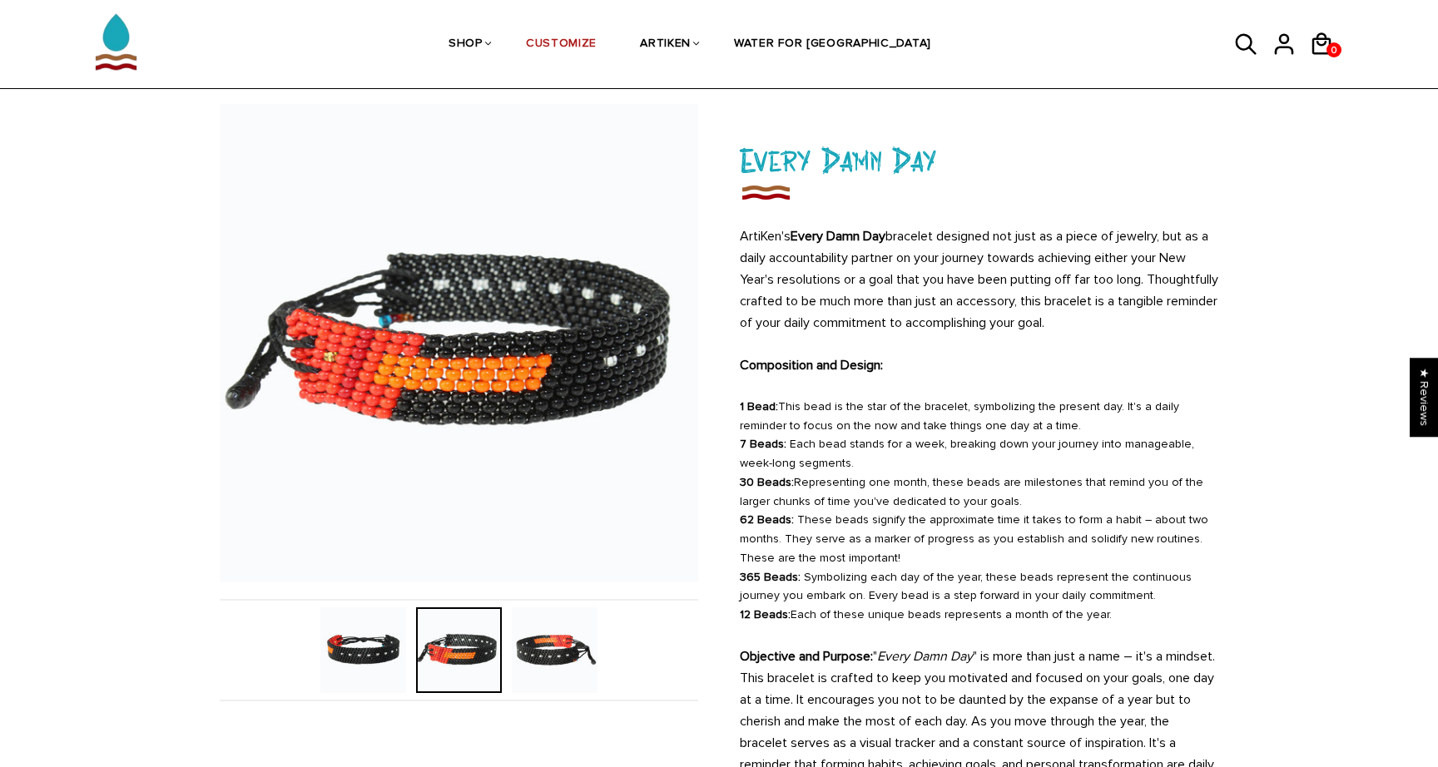
click at [361, 654] on img at bounding box center [363, 650] width 86 height 86
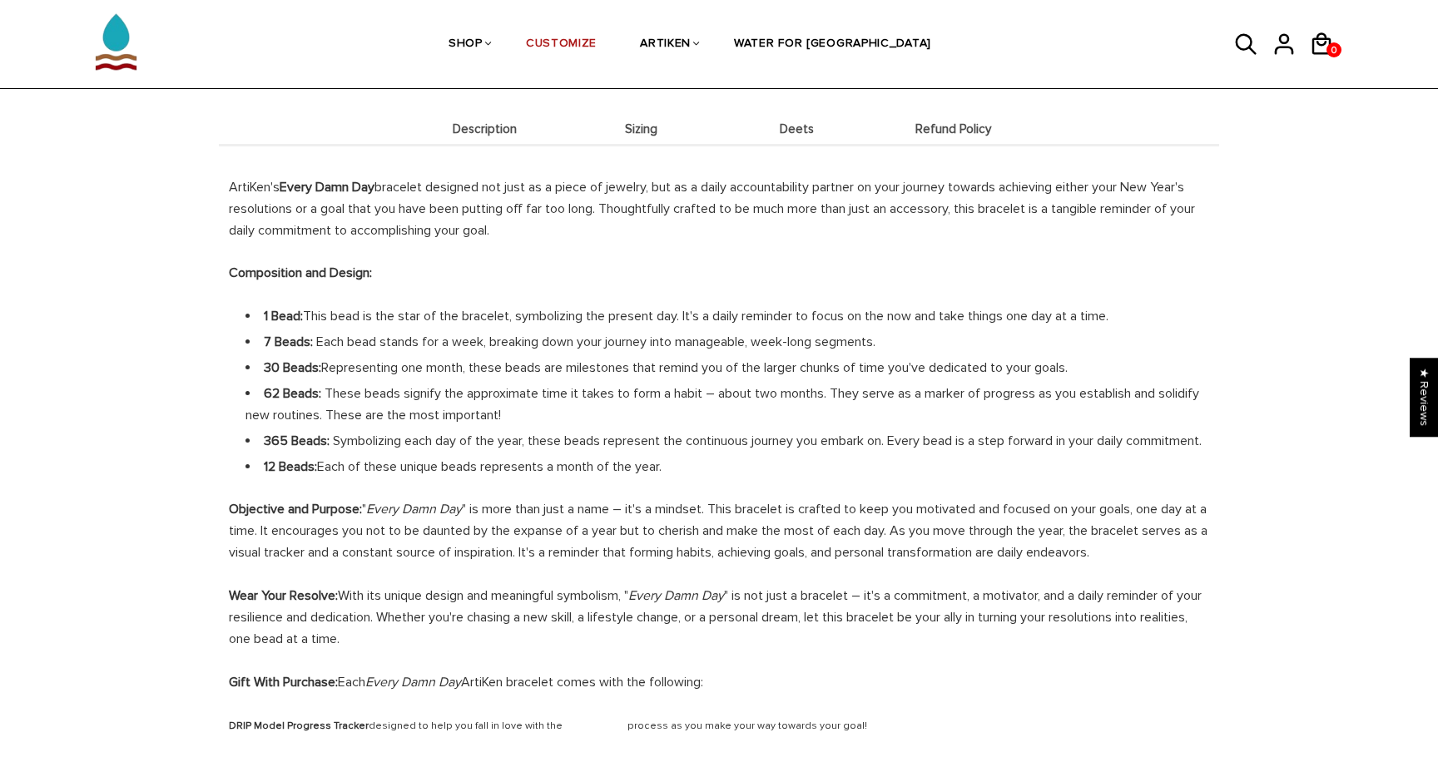
scroll to position [1236, 0]
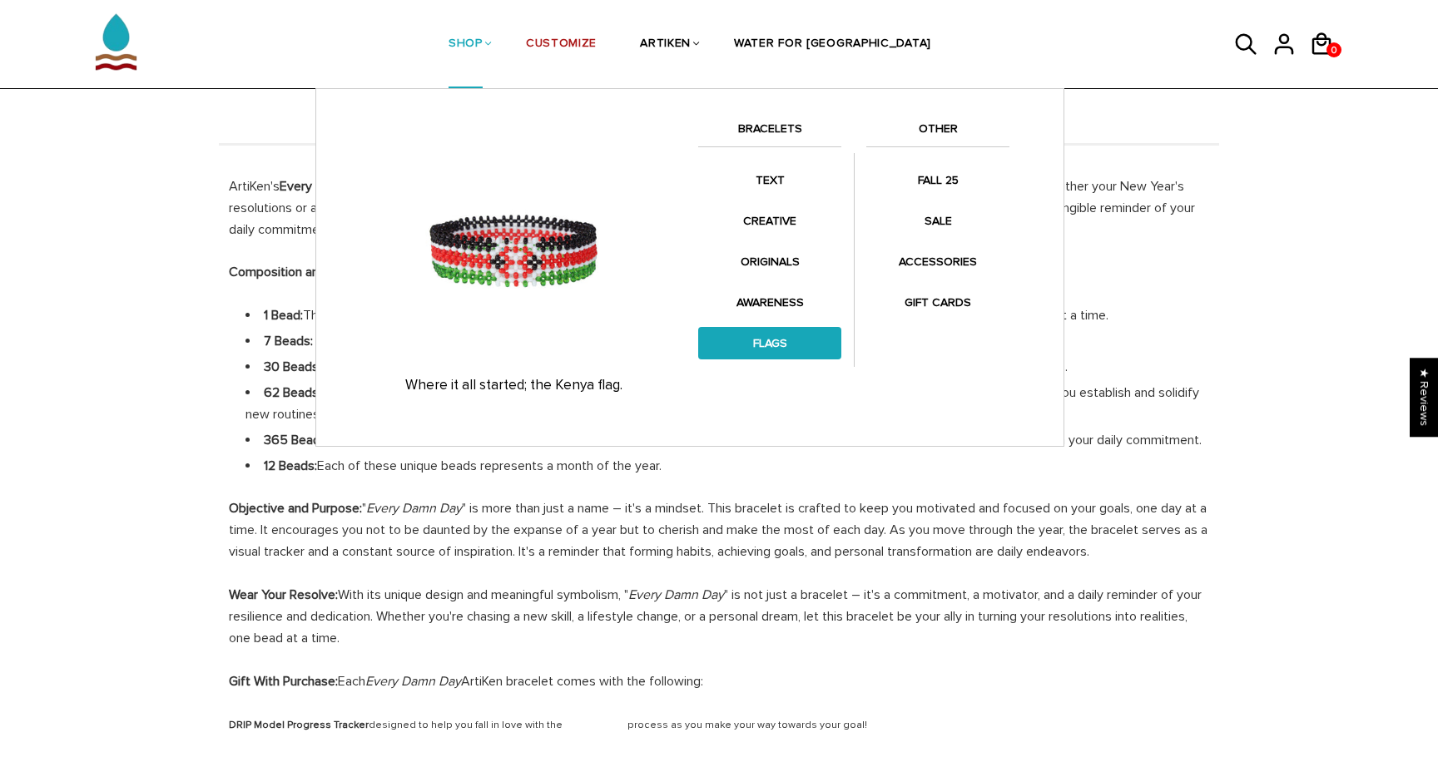
click at [778, 340] on link "FLAGS" at bounding box center [769, 343] width 143 height 32
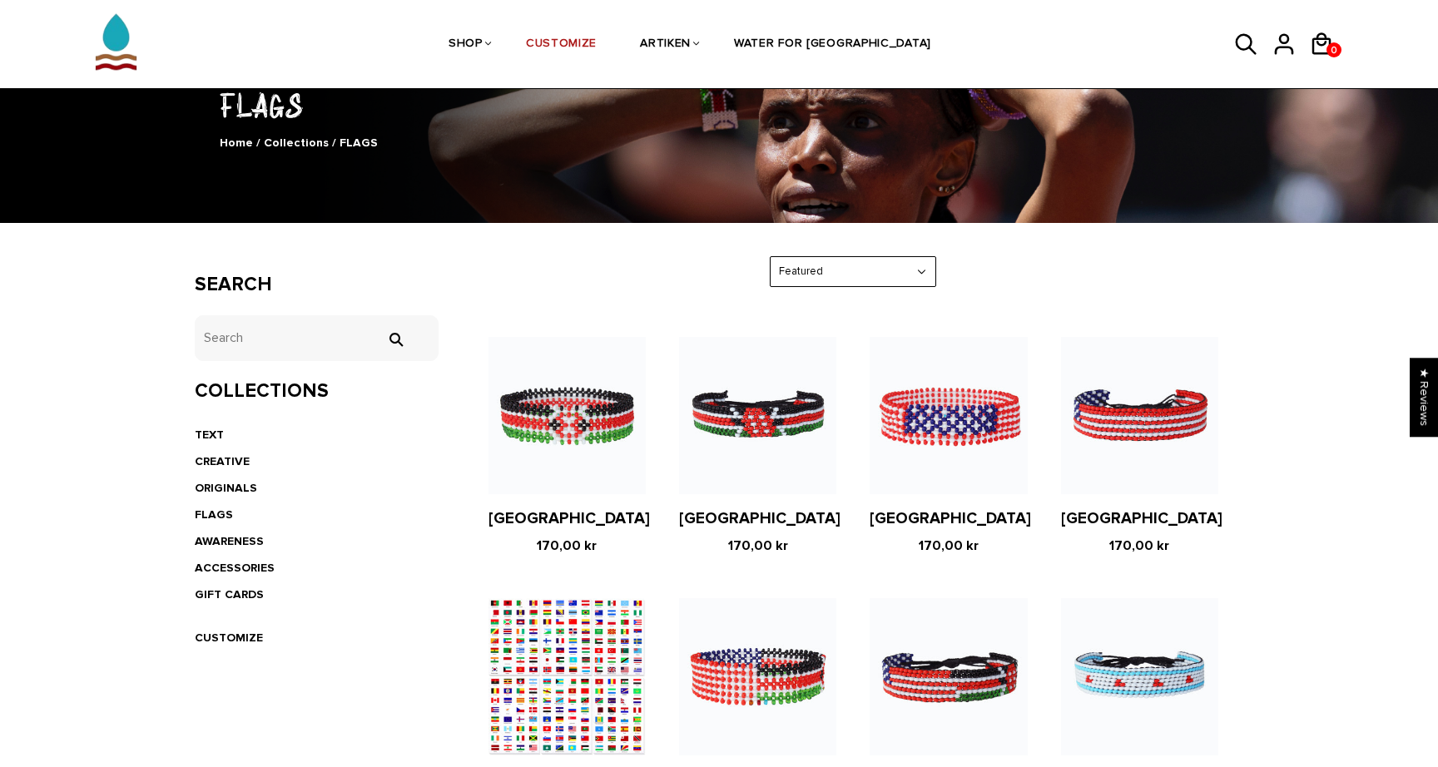
scroll to position [138, 0]
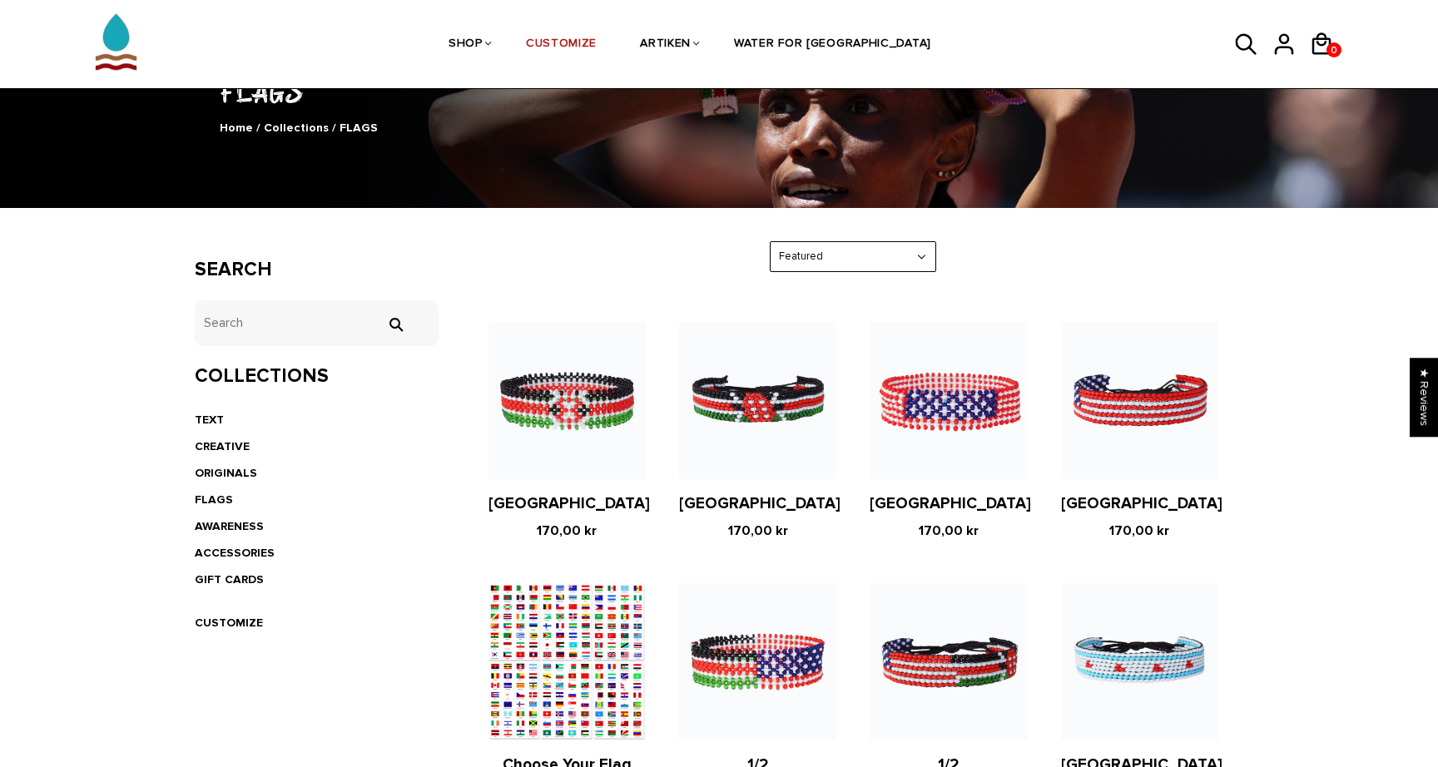
click at [788, 402] on figure at bounding box center [757, 400] width 157 height 157
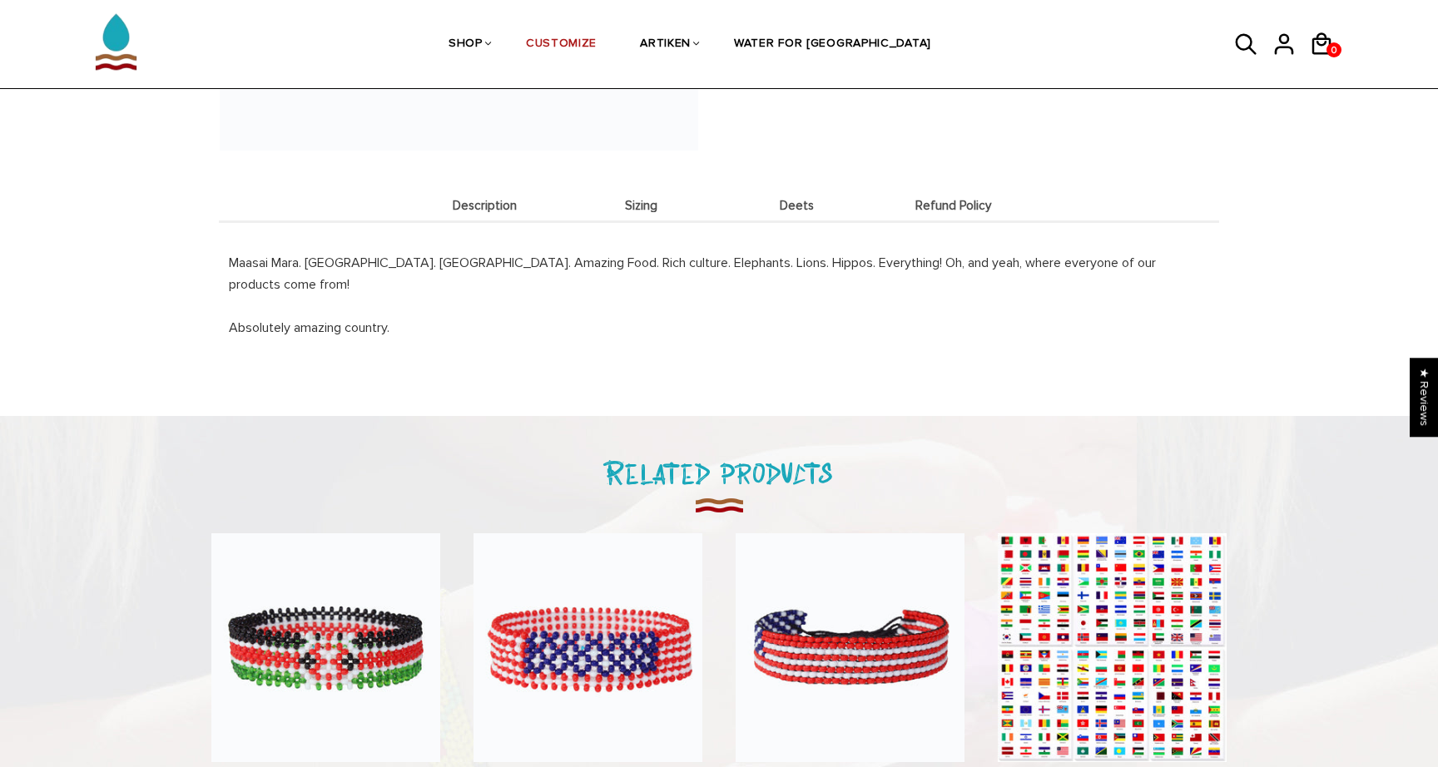
scroll to position [507, 0]
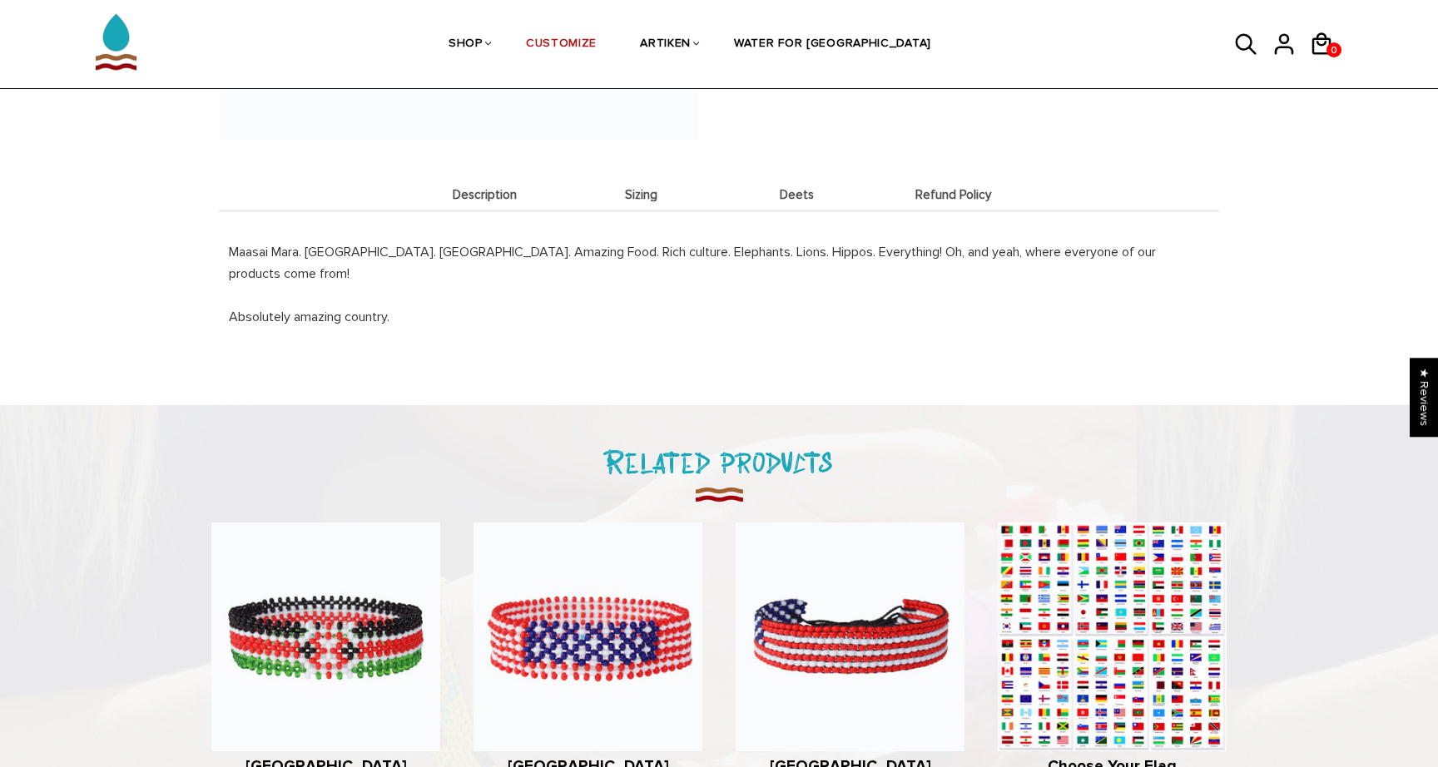
click at [797, 196] on span "Deets" at bounding box center [797, 195] width 148 height 14
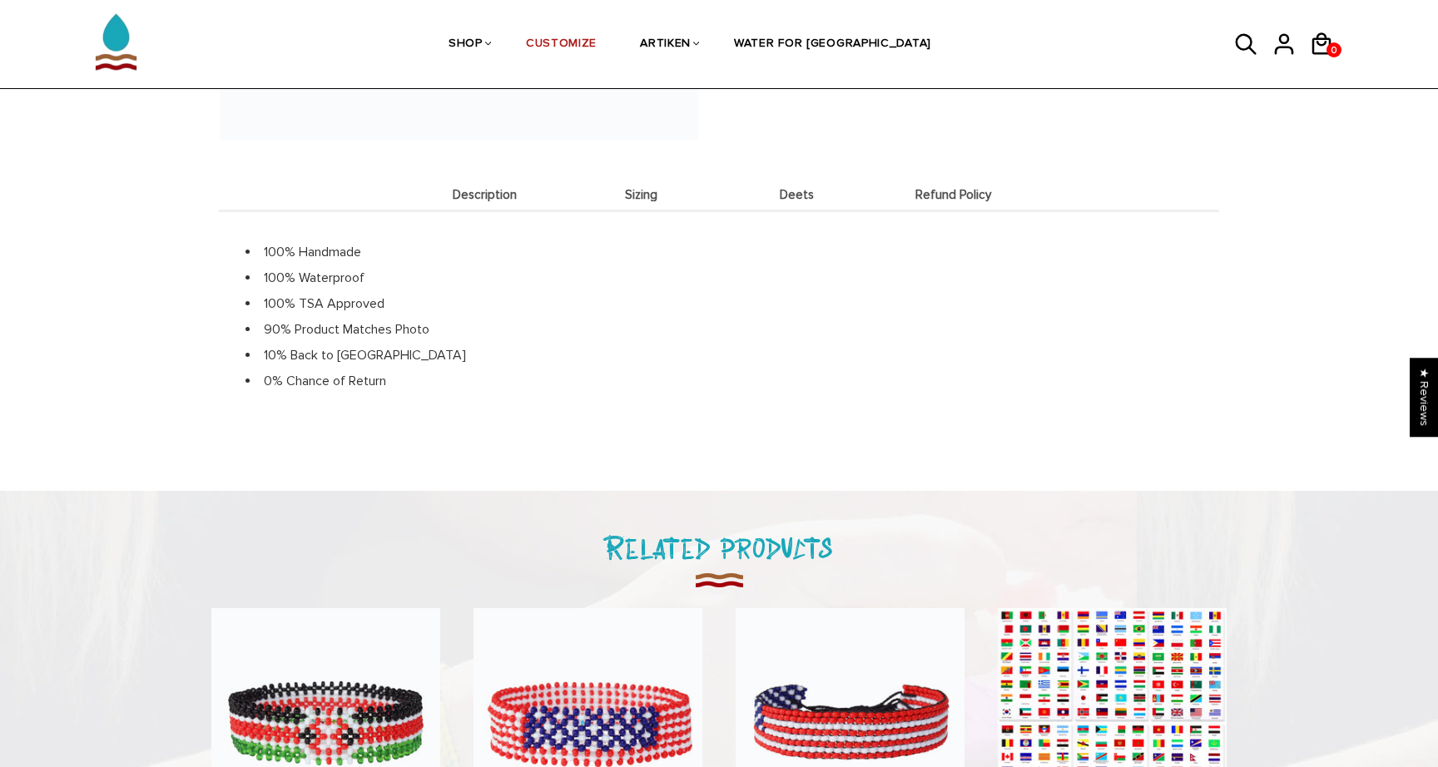
click at [641, 195] on span "Sizing" at bounding box center [641, 195] width 148 height 14
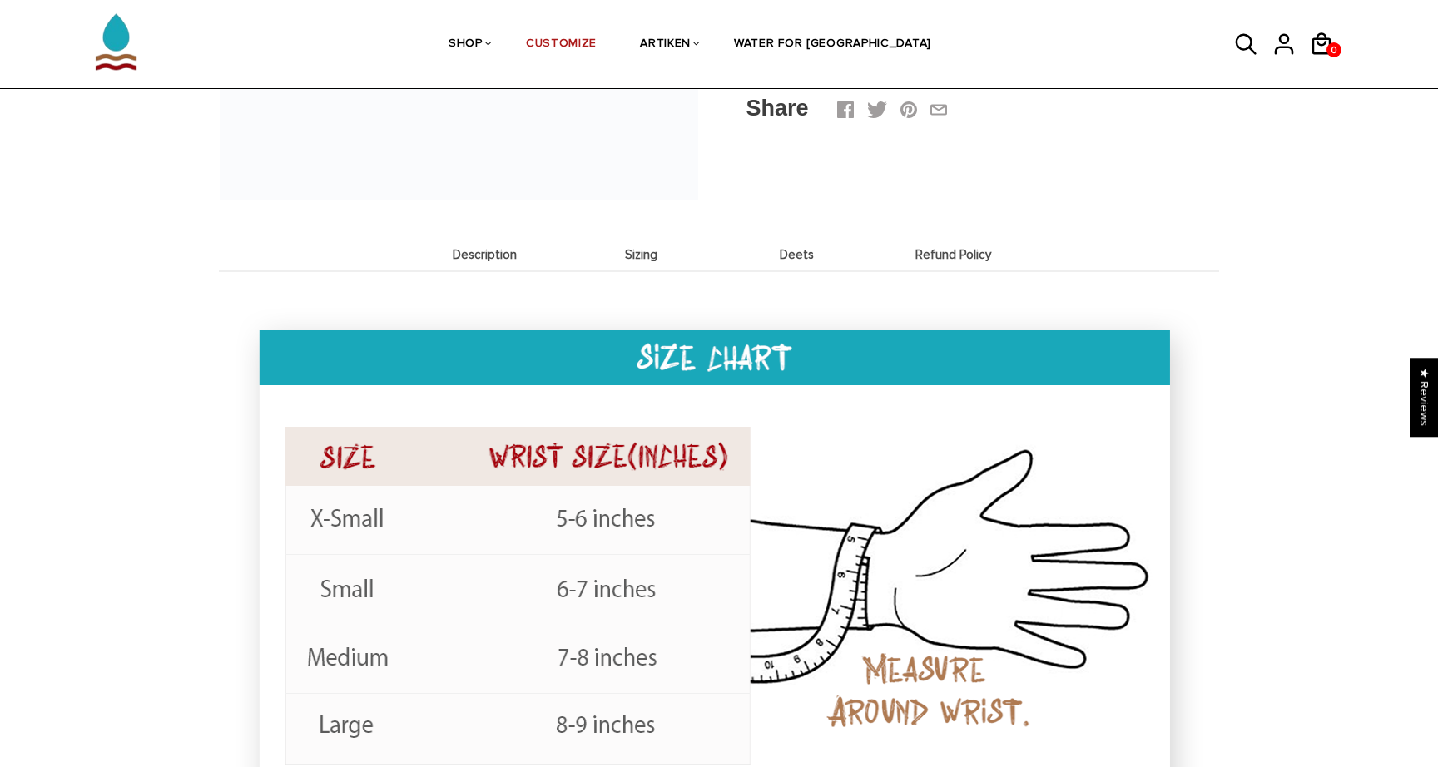
scroll to position [446, 0]
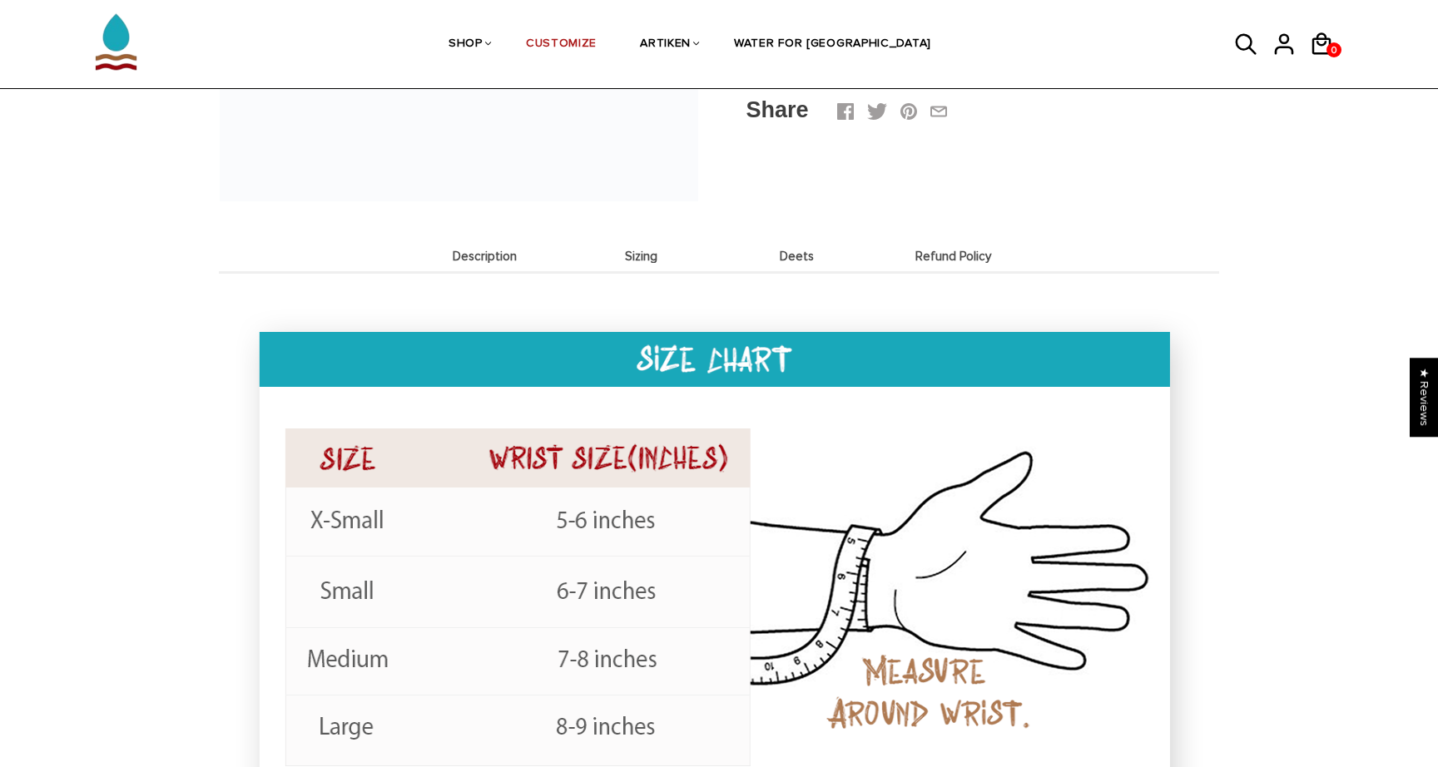
click at [499, 255] on span "Description" at bounding box center [485, 257] width 148 height 14
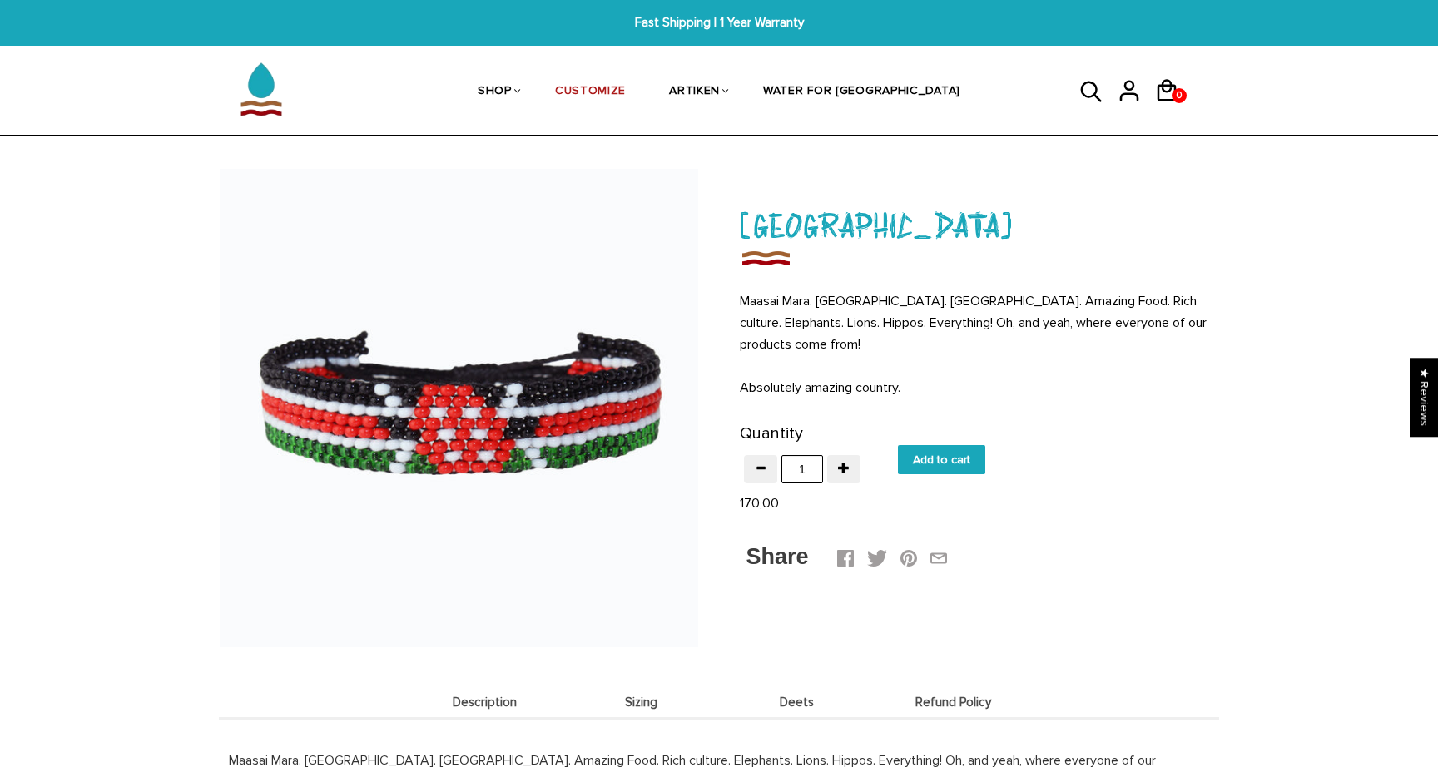
scroll to position [0, 0]
